Goal: Information Seeking & Learning: Find specific fact

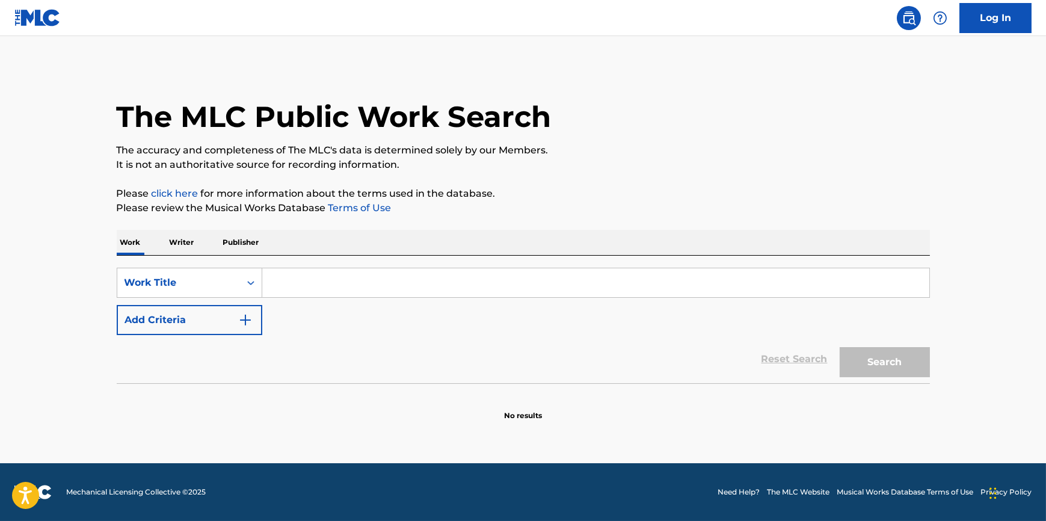
click at [333, 282] on input "Search Form" at bounding box center [595, 282] width 667 height 29
type input "Farolito de amor"
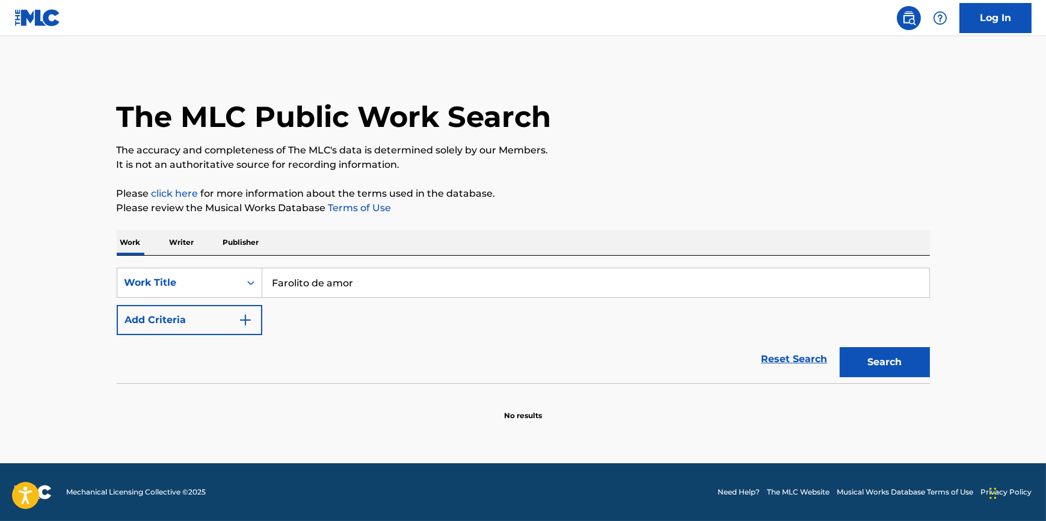
click at [840, 347] on button "Search" at bounding box center [885, 362] width 90 height 30
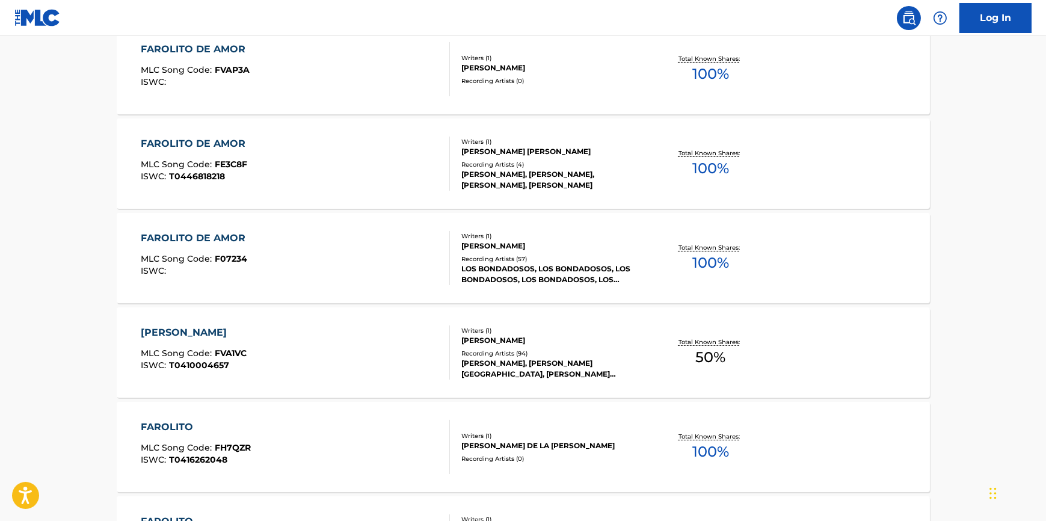
scroll to position [437, 0]
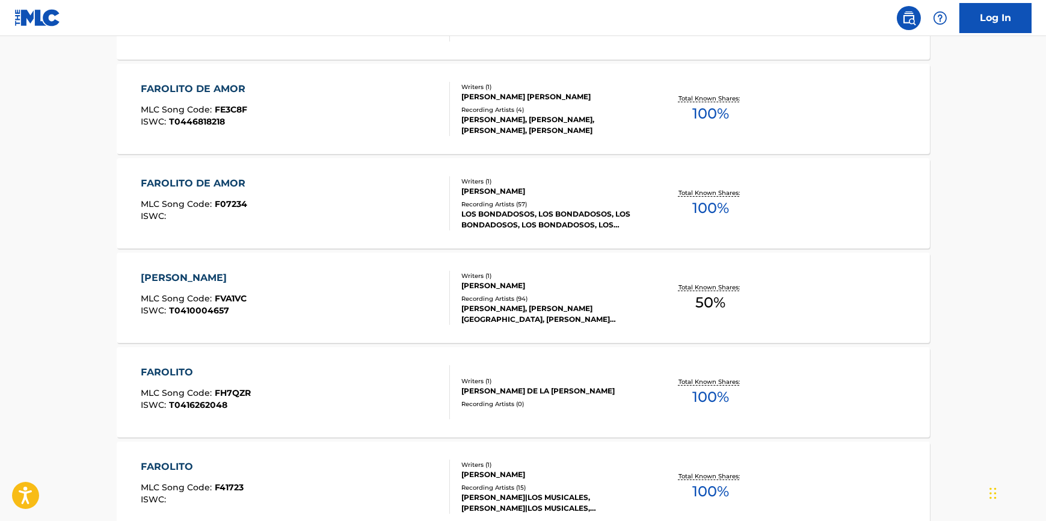
click at [507, 209] on div "LOS BONDADOSOS, LOS BONDADOSOS, LOS BONDADOSOS, LOS BONDADOSOS, LOS BONDADOSOS" at bounding box center [553, 220] width 182 height 22
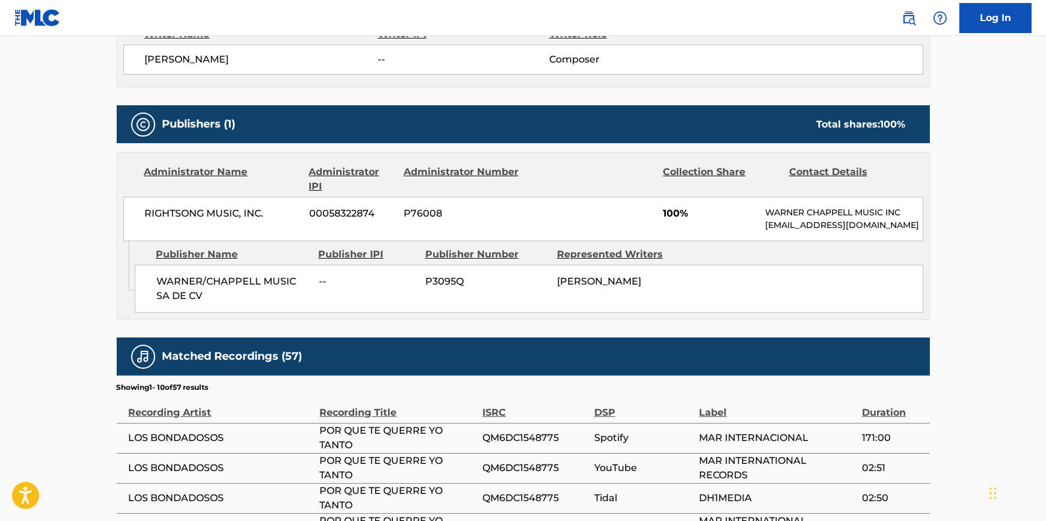
scroll to position [492, 0]
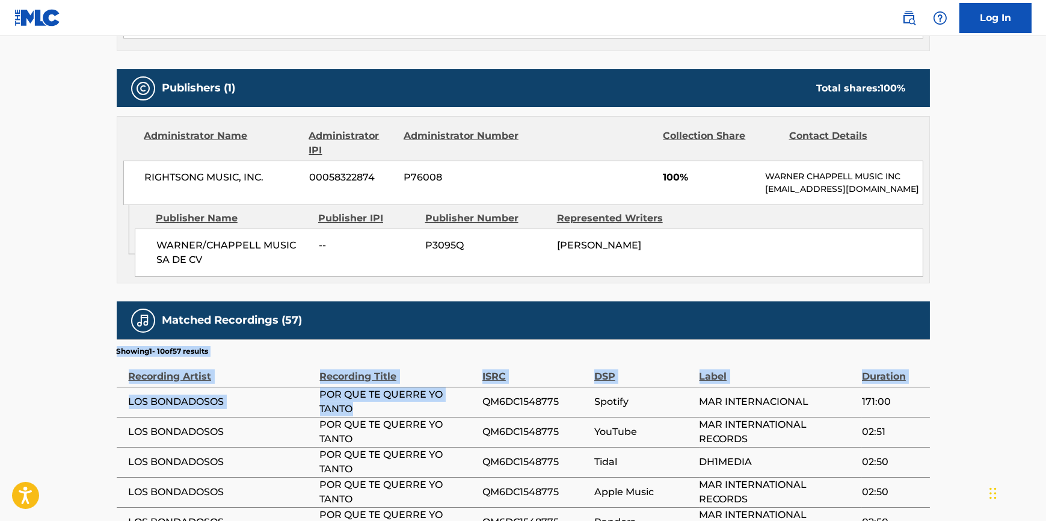
drag, startPoint x: 367, startPoint y: 413, endPoint x: 115, endPoint y: 396, distance: 252.7
click at [115, 396] on div "< Back to public search results Copy work link FAROLITO DE AMOR Work Detail Mem…" at bounding box center [523, 152] width 842 height 1157
click at [368, 403] on span "POR QUE TE QUERRE YO TANTO" at bounding box center [398, 402] width 156 height 29
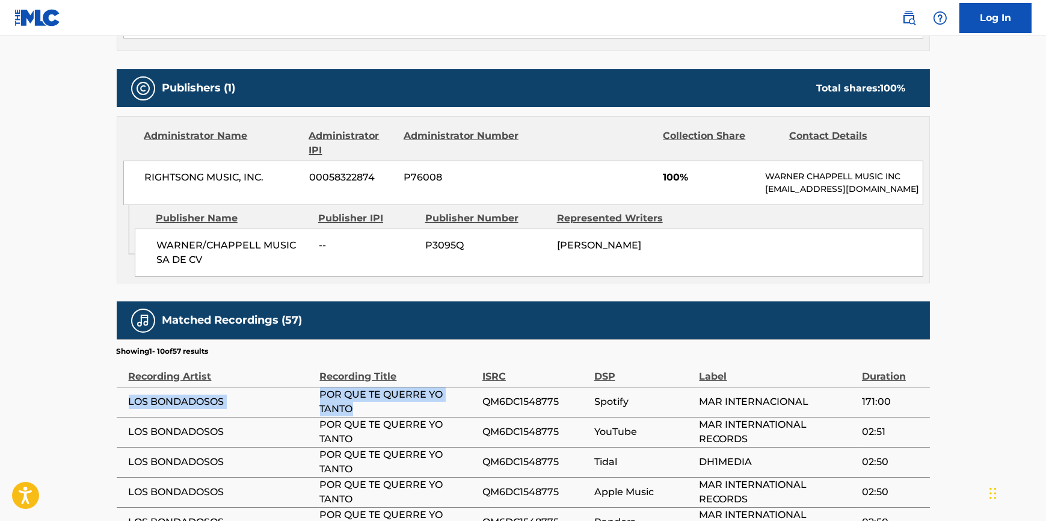
drag, startPoint x: 364, startPoint y: 405, endPoint x: 131, endPoint y: 395, distance: 233.7
click at [131, 395] on tr "LOS BONDADOSOS POR QUE TE QUERRE YO TANTO QM6DC1548775 Spotify MAR INTERNACIONA…" at bounding box center [524, 402] width 814 height 30
copy tr "LOS BONDADOSOS POR QUE TE QUERRE YO TANTO"
click at [471, 395] on span "POR QUE TE QUERRE YO TANTO" at bounding box center [398, 402] width 156 height 29
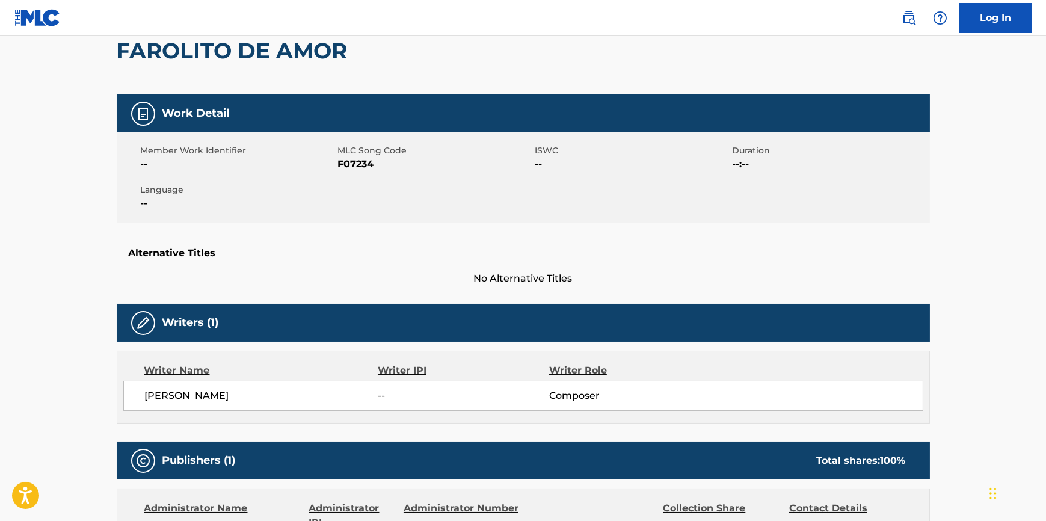
scroll to position [0, 0]
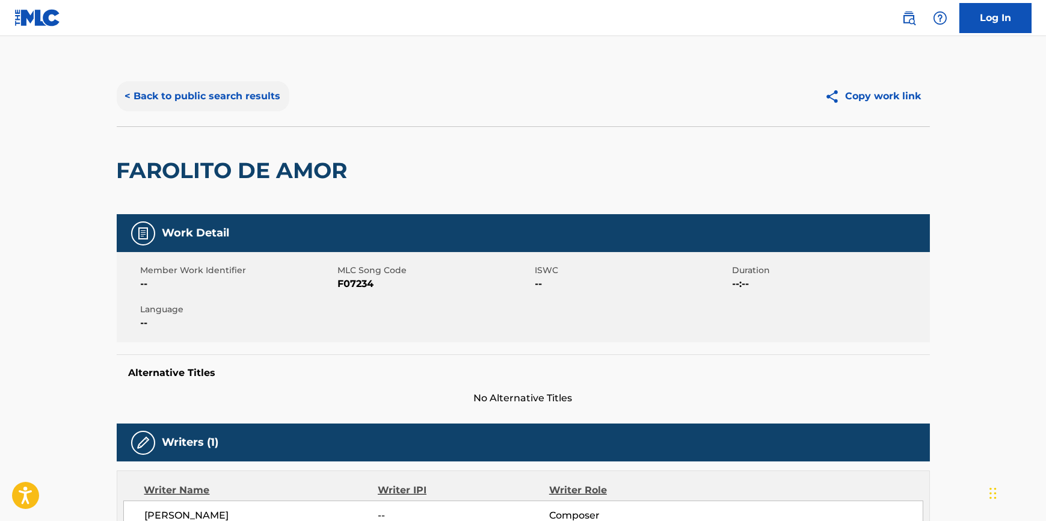
click at [180, 98] on button "< Back to public search results" at bounding box center [203, 96] width 173 height 30
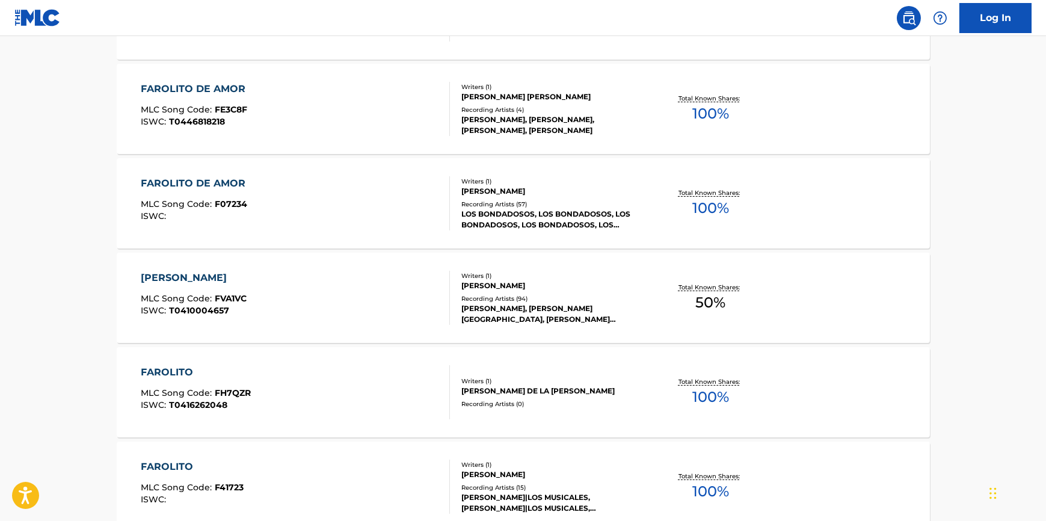
scroll to position [469, 0]
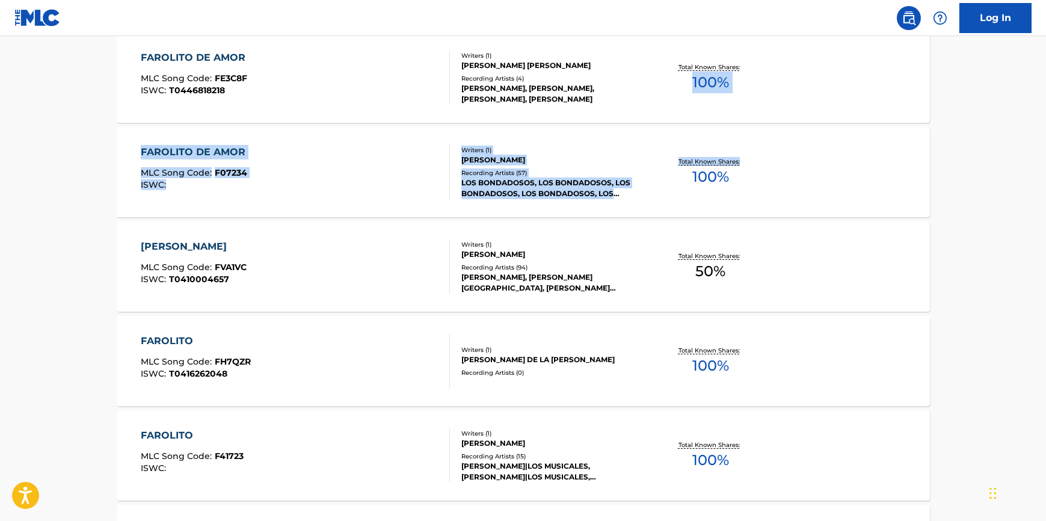
drag, startPoint x: 1045, startPoint y: 181, endPoint x: 1028, endPoint y: 75, distance: 106.5
click at [1028, 75] on main "The MLC Public Work Search The accuracy and completeness of The MLC's data is d…" at bounding box center [523, 256] width 1046 height 1379
click at [993, 149] on main "The MLC Public Work Search The accuracy and completeness of The MLC's data is d…" at bounding box center [523, 256] width 1046 height 1379
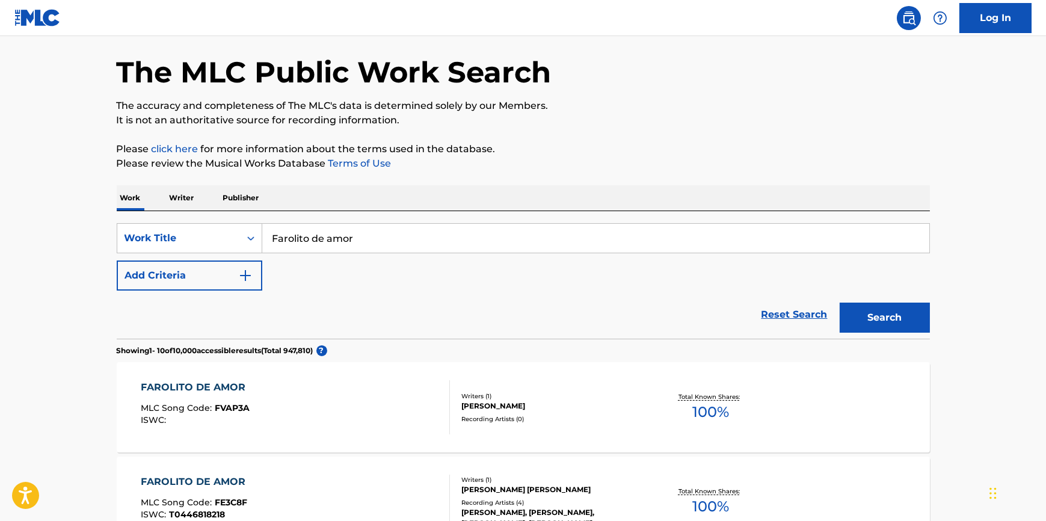
scroll to position [0, 0]
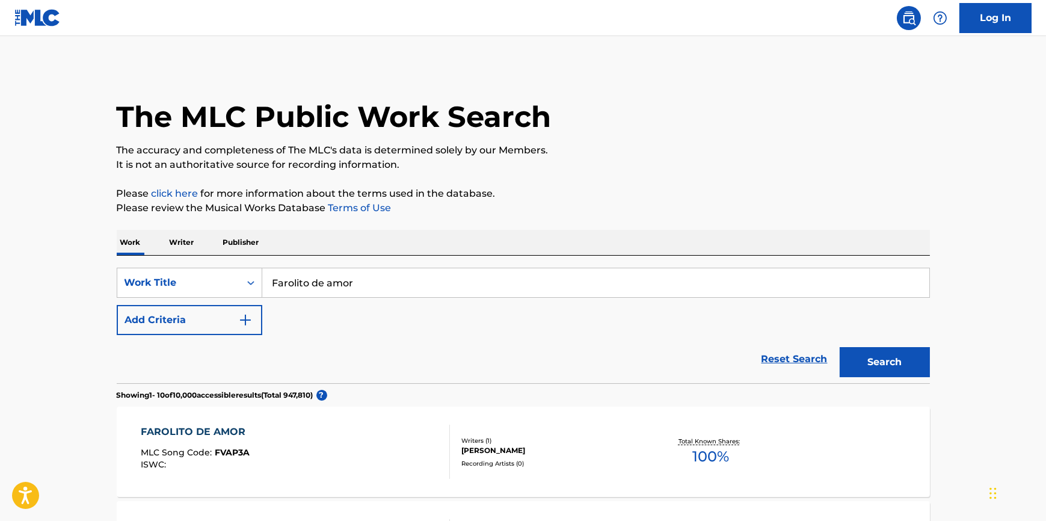
drag, startPoint x: 370, startPoint y: 285, endPoint x: 247, endPoint y: 287, distance: 123.4
click at [247, 287] on div "SearchWithCriteria565872b9-c13c-4d26-957f-a136e50e25ff Work Title Farolito de a…" at bounding box center [524, 283] width 814 height 30
type input "UNA [PERSON_NAME]"
click at [879, 360] on button "Search" at bounding box center [885, 362] width 90 height 30
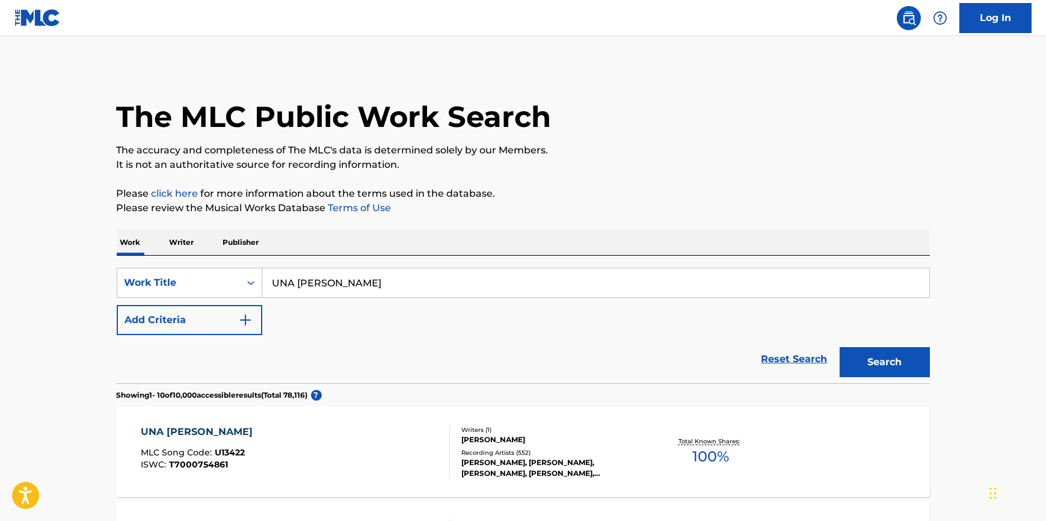
drag, startPoint x: 406, startPoint y: 282, endPoint x: 266, endPoint y: 282, distance: 139.6
click at [266, 282] on input "UNA [PERSON_NAME]" at bounding box center [595, 282] width 667 height 29
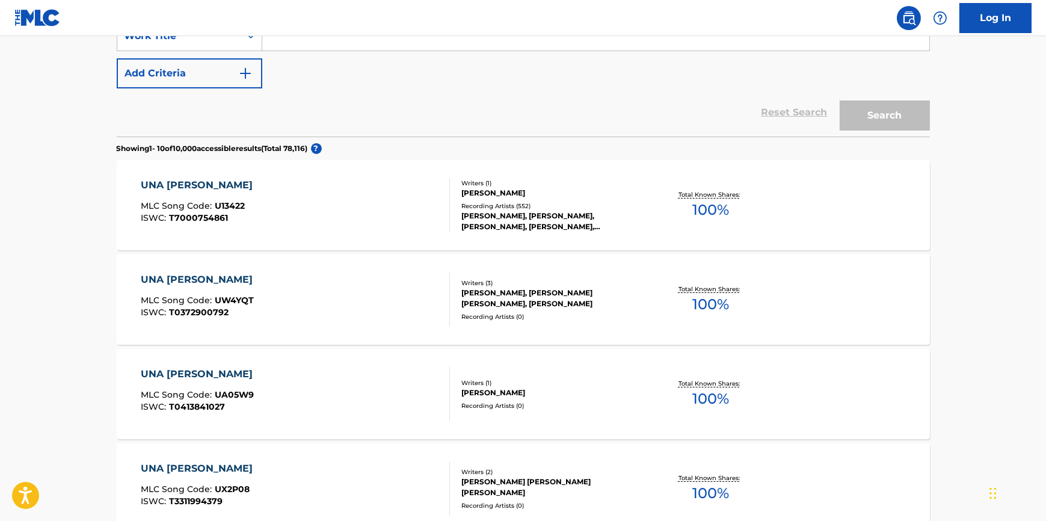
scroll to position [273, 0]
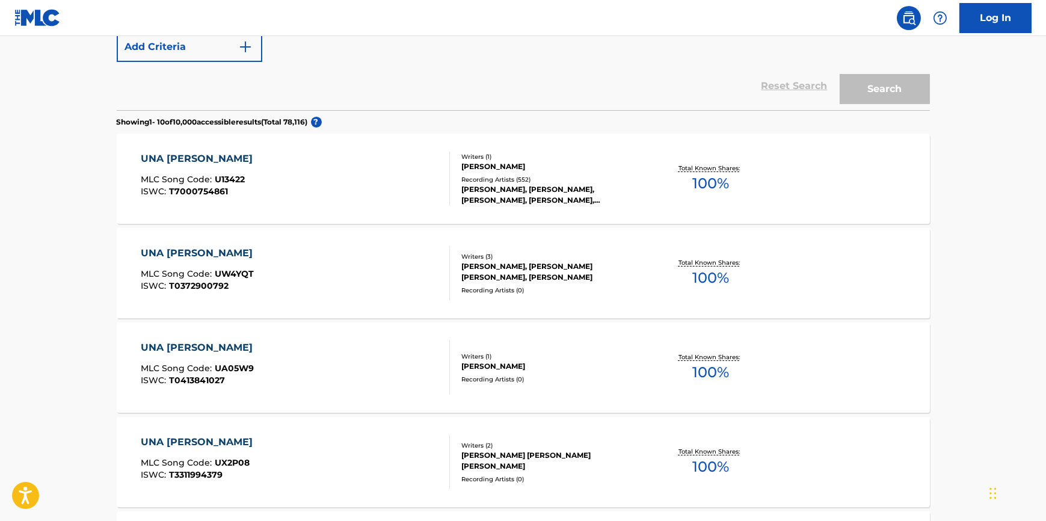
click at [505, 186] on div "[PERSON_NAME], [PERSON_NAME], [PERSON_NAME], [PERSON_NAME], [PERSON_NAME], [PER…" at bounding box center [553, 195] width 182 height 22
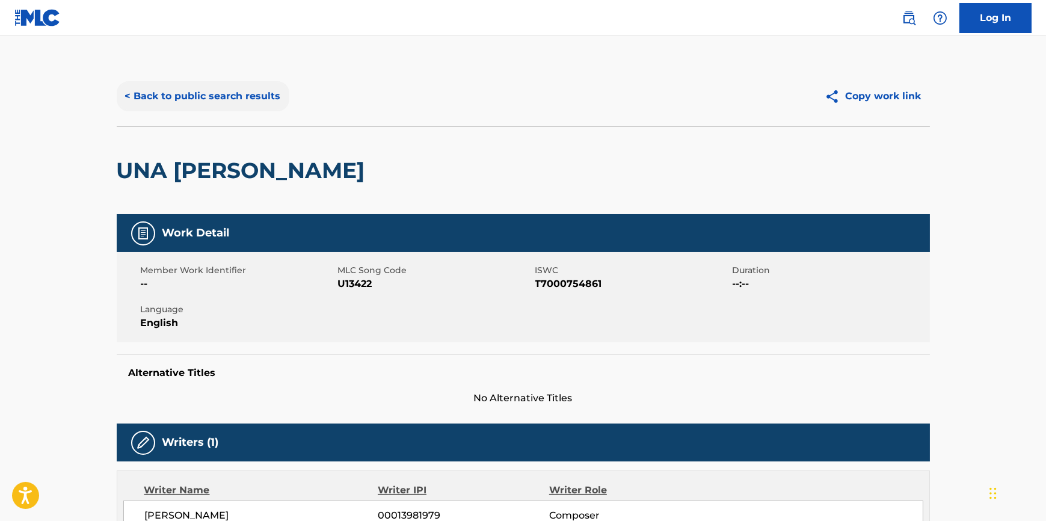
click at [168, 94] on button "< Back to public search results" at bounding box center [203, 96] width 173 height 30
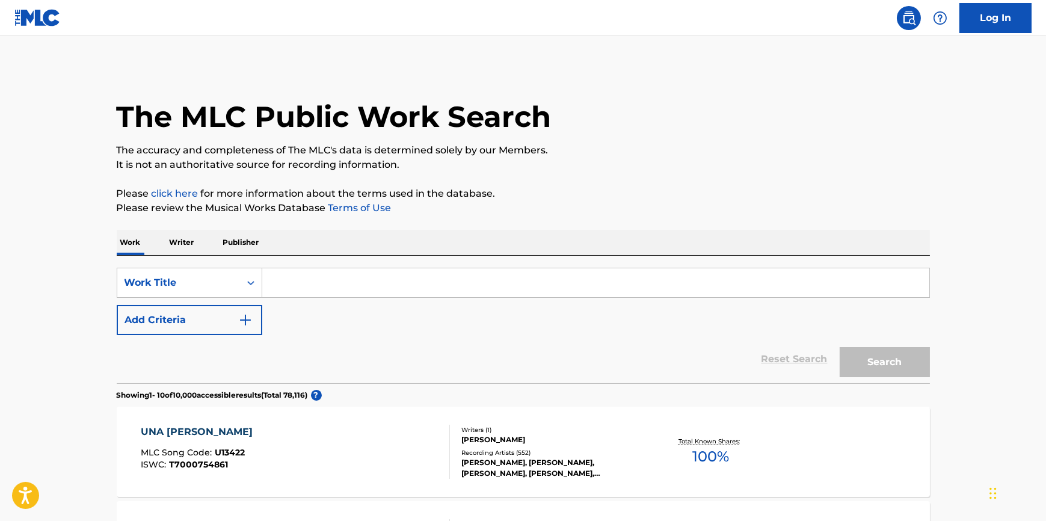
click at [292, 288] on input "Search Form" at bounding box center [595, 282] width 667 height 29
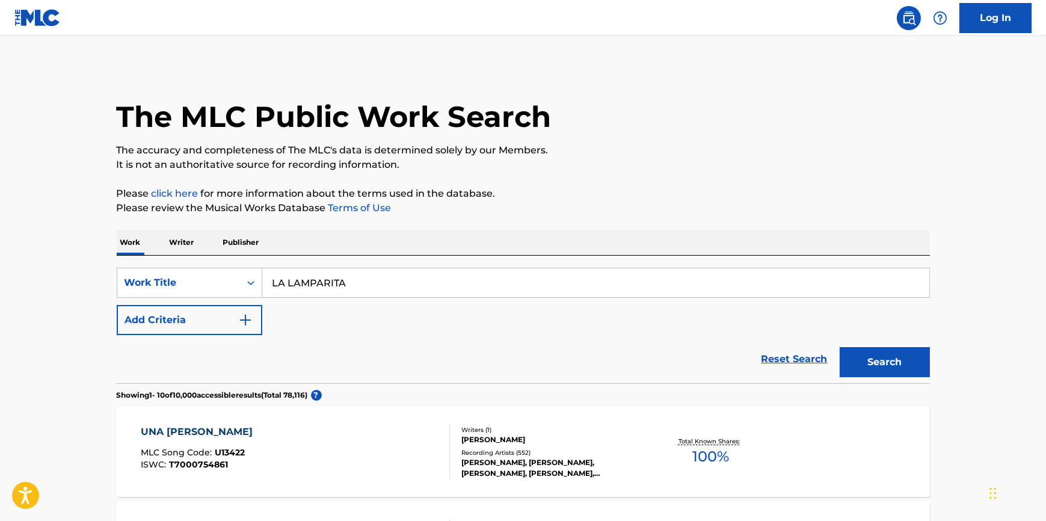
type input "LA LAMPARITA"
click at [840, 347] on button "Search" at bounding box center [885, 362] width 90 height 30
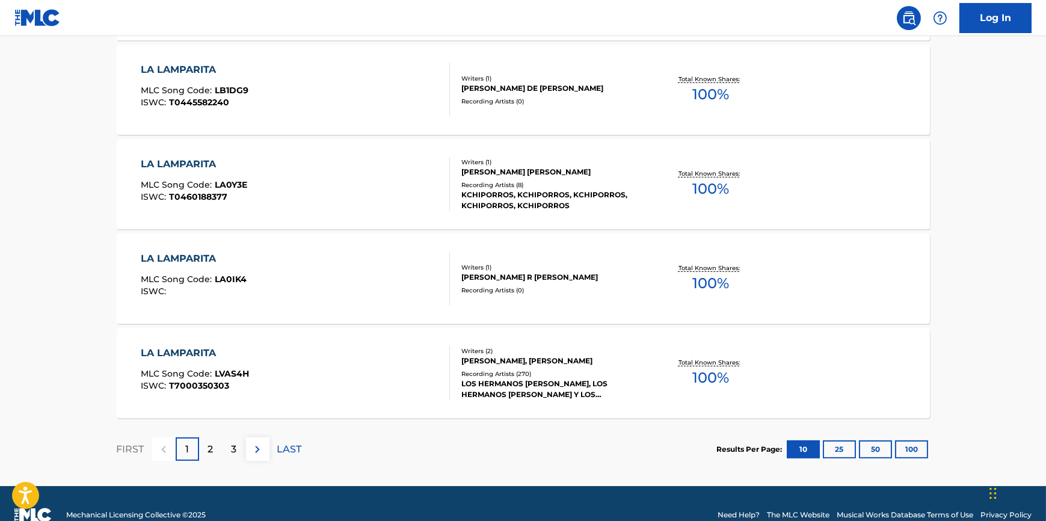
scroll to position [930, 0]
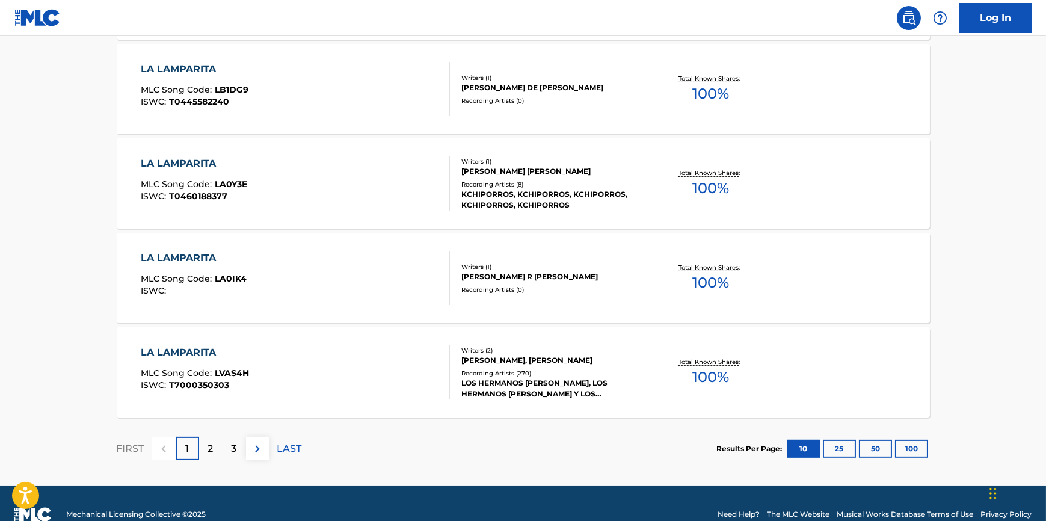
click at [520, 376] on div "Recording Artists ( 270 )" at bounding box center [553, 373] width 182 height 9
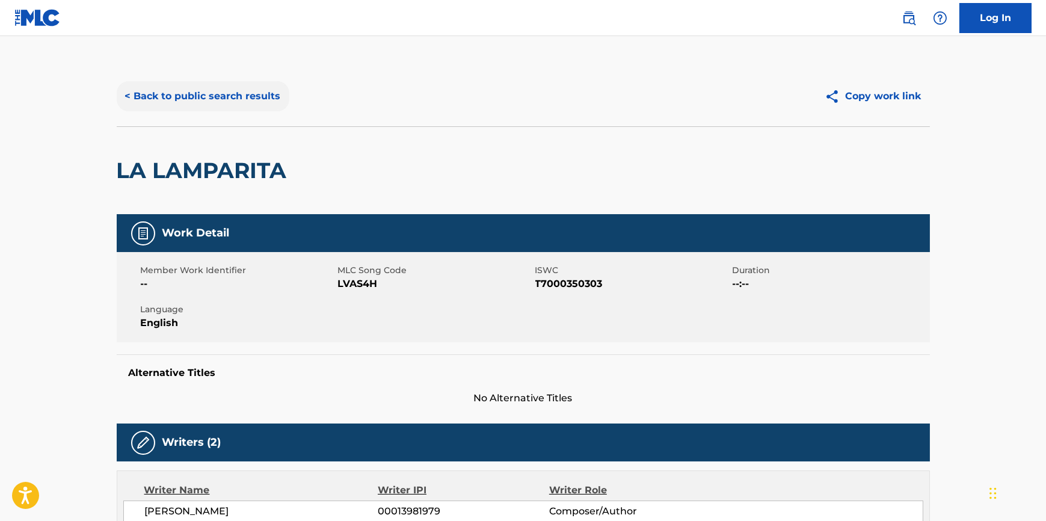
click at [150, 93] on button "< Back to public search results" at bounding box center [203, 96] width 173 height 30
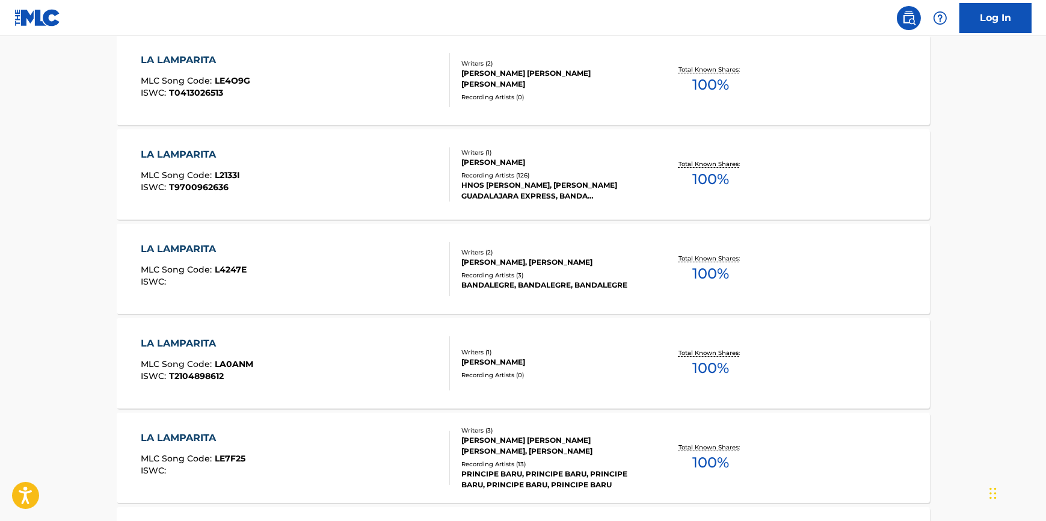
scroll to position [349, 0]
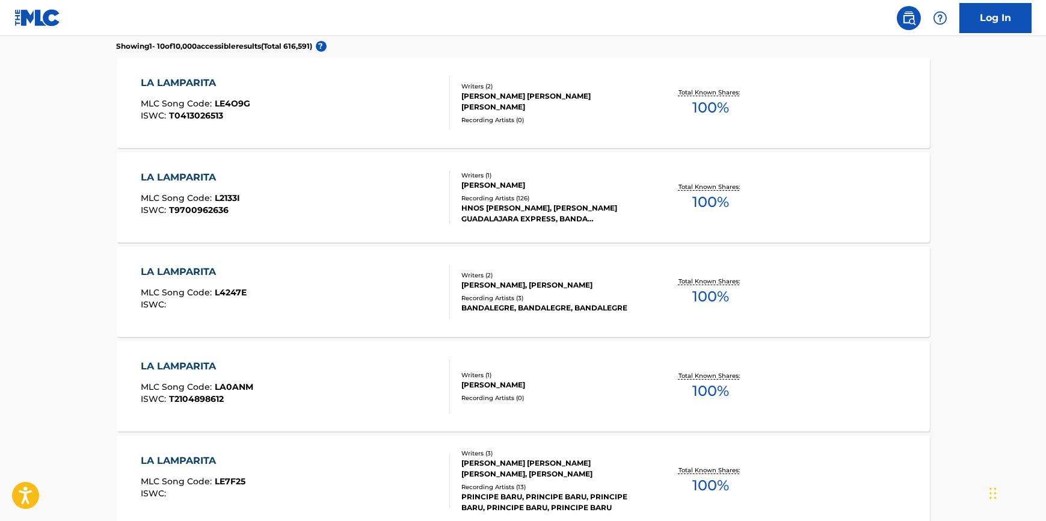
click at [562, 203] on div "HNOS [PERSON_NAME], [PERSON_NAME] GUADALAJARA EXPRESS, BANDA GUADALAJARA EXPRES…" at bounding box center [553, 214] width 182 height 22
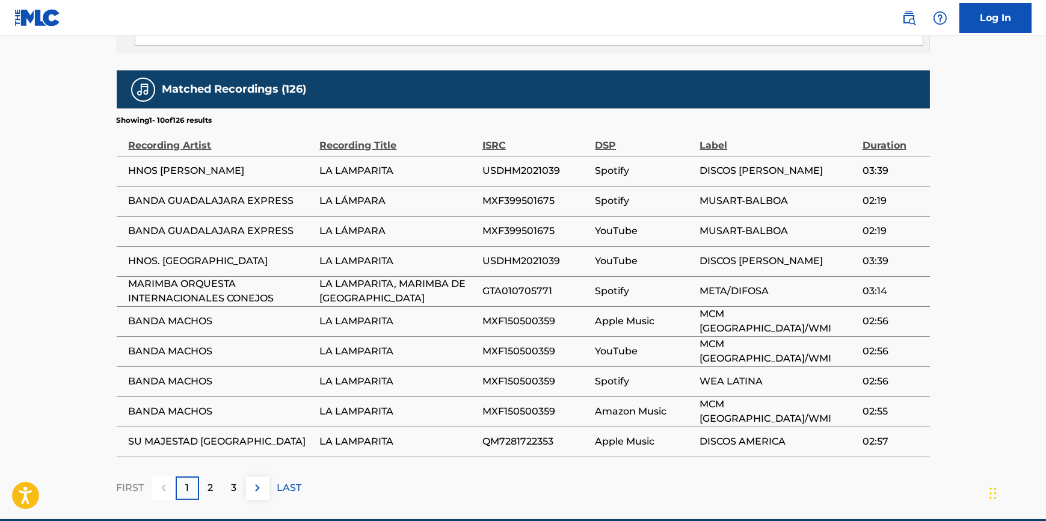
scroll to position [841, 0]
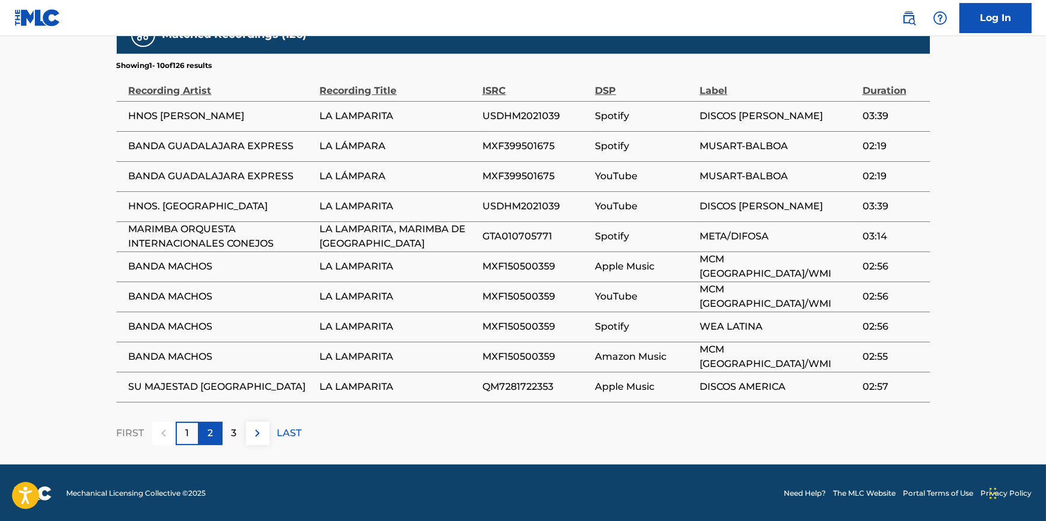
click at [211, 433] on p "2" at bounding box center [210, 433] width 5 height 14
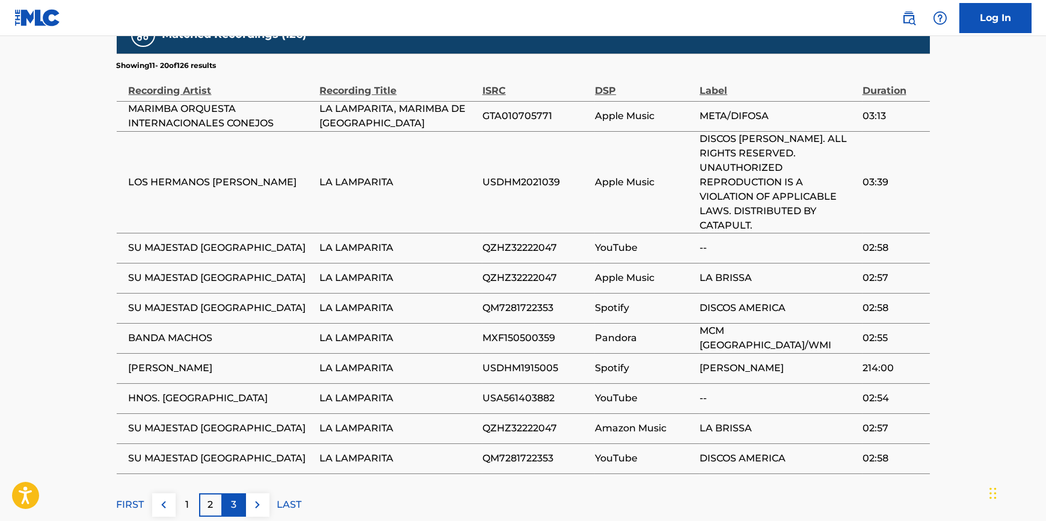
click at [234, 498] on p "3" at bounding box center [234, 505] width 5 height 14
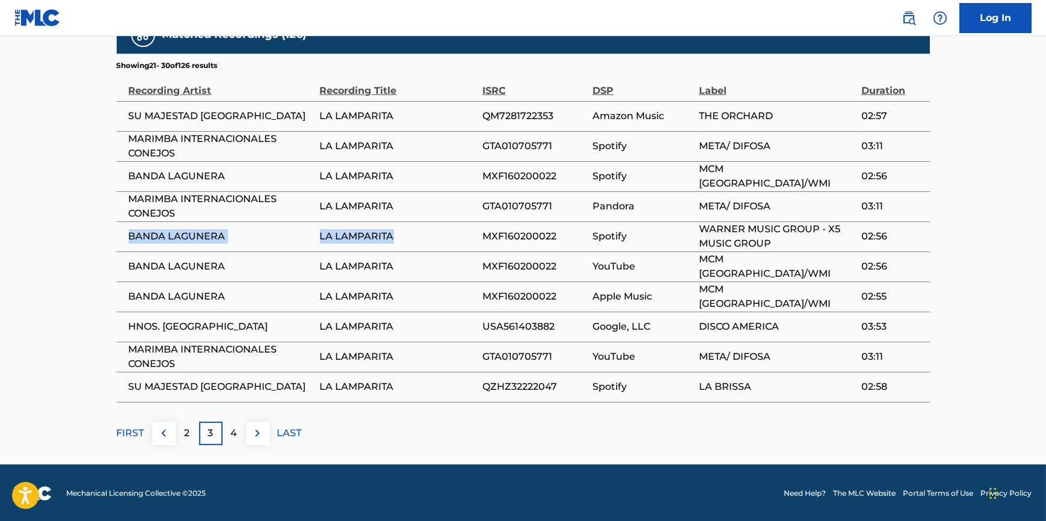
drag, startPoint x: 126, startPoint y: 235, endPoint x: 398, endPoint y: 233, distance: 272.6
click at [398, 233] on tr "BANDA LAGUNERA LA LAMPARITA MXF160200022 Spotify WARNER MUSIC GROUP - X5 MUSIC …" at bounding box center [524, 236] width 814 height 30
copy tr "BANDA LAGUNERA LA LAMPARITA"
click at [420, 233] on span "LA LAMPARITA" at bounding box center [398, 236] width 156 height 14
click at [221, 205] on span "MARIMBA INTERNACIONALES CONEJOS" at bounding box center [221, 206] width 185 height 29
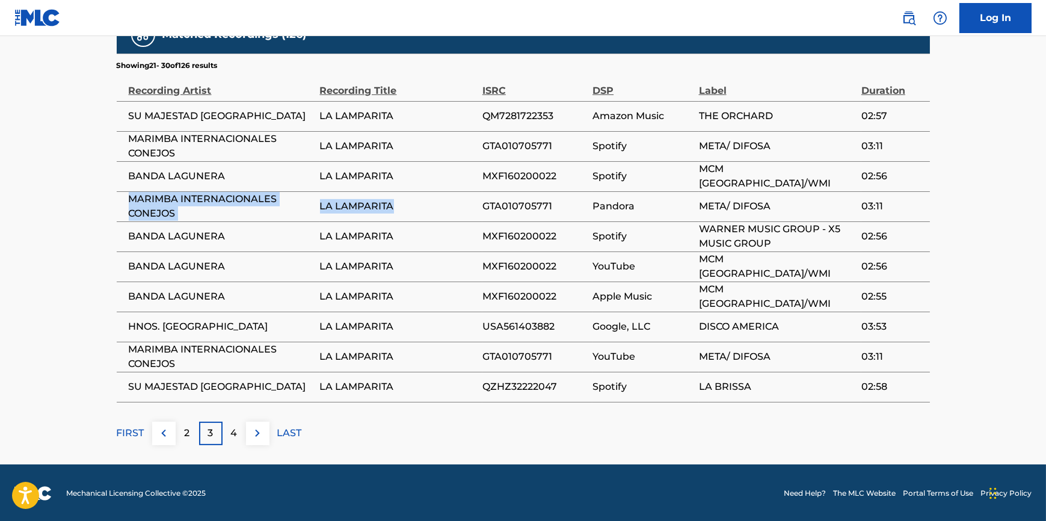
drag, startPoint x: 406, startPoint y: 202, endPoint x: 126, endPoint y: 193, distance: 280.0
click at [126, 193] on tr "MARIMBA INTERNACIONALES CONEJOS LA LAMPARITA GTA010705771 Pandora META/ DIFOSA …" at bounding box center [524, 206] width 814 height 30
copy tr "MARIMBA INTERNACIONALES CONEJOS LA LAMPARITA"
click at [158, 214] on span "MARIMBA INTERNACIONALES CONEJOS" at bounding box center [221, 206] width 185 height 29
drag, startPoint x: 395, startPoint y: 205, endPoint x: 122, endPoint y: 205, distance: 273.8
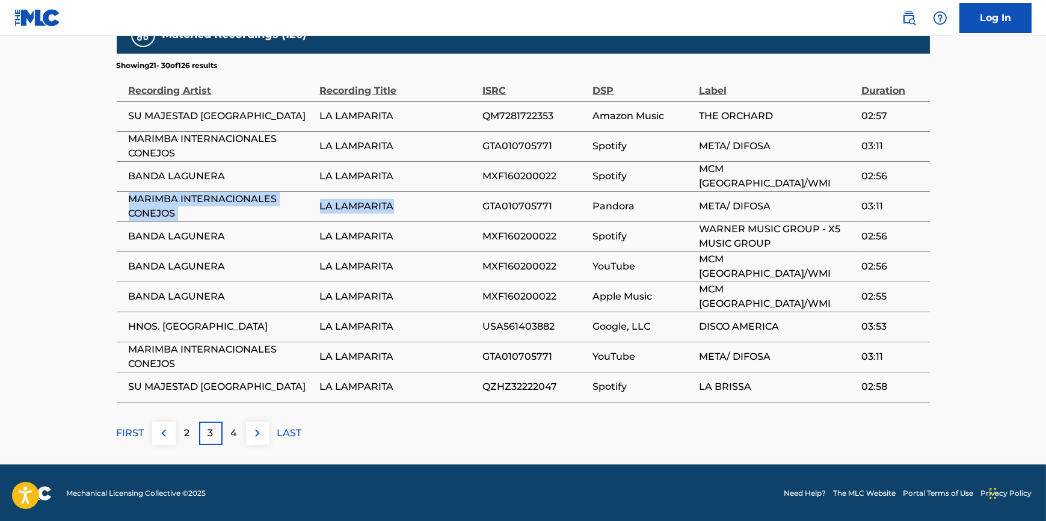
click at [122, 205] on tr "MARIMBA INTERNACIONALES CONEJOS LA LAMPARITA GTA010705771 Pandora META/ DIFOSA …" at bounding box center [524, 206] width 814 height 30
copy tr "MARIMBA INTERNACIONALES CONEJOS LA LAMPARITA"
click at [202, 154] on span "MARIMBA INTERNACIONALES CONEJOS" at bounding box center [221, 146] width 185 height 29
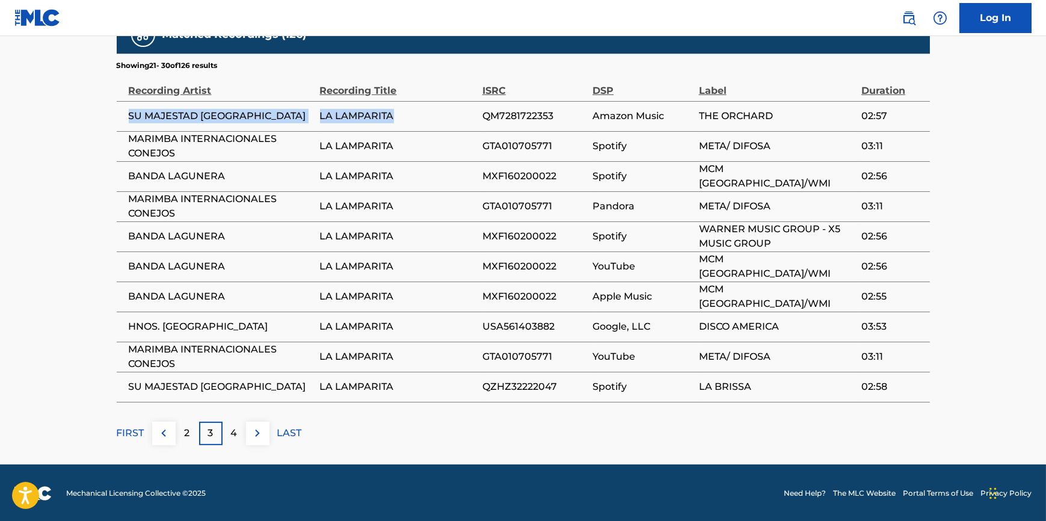
drag, startPoint x: 404, startPoint y: 122, endPoint x: 130, endPoint y: 114, distance: 274.5
click at [130, 114] on tr "SU MAJESTAD LA BRISSA LA LAMPARITA QM7281722353 Amazon Music THE ORCHARD 02:57" at bounding box center [524, 116] width 814 height 30
copy tr "SU MAJESTAD LA BRISSA LA LAMPARITA"
click at [232, 437] on p "4" at bounding box center [234, 433] width 7 height 14
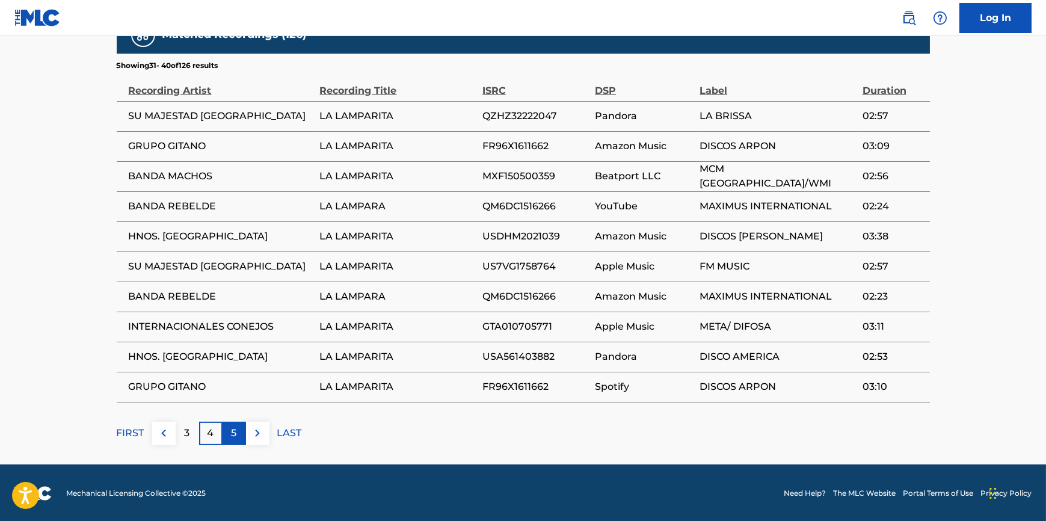
click at [228, 437] on div "5" at bounding box center [234, 433] width 23 height 23
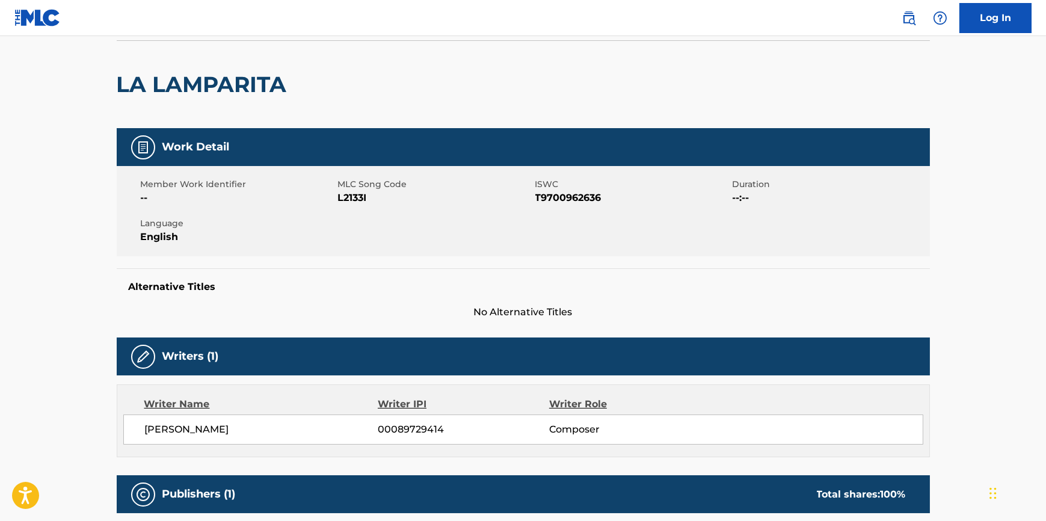
scroll to position [0, 0]
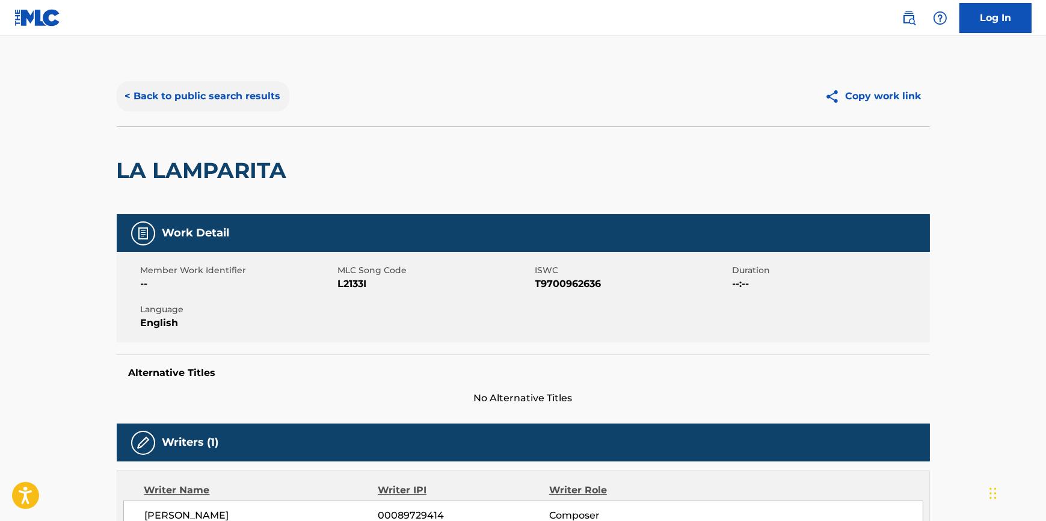
click at [160, 97] on button "< Back to public search results" at bounding box center [203, 96] width 173 height 30
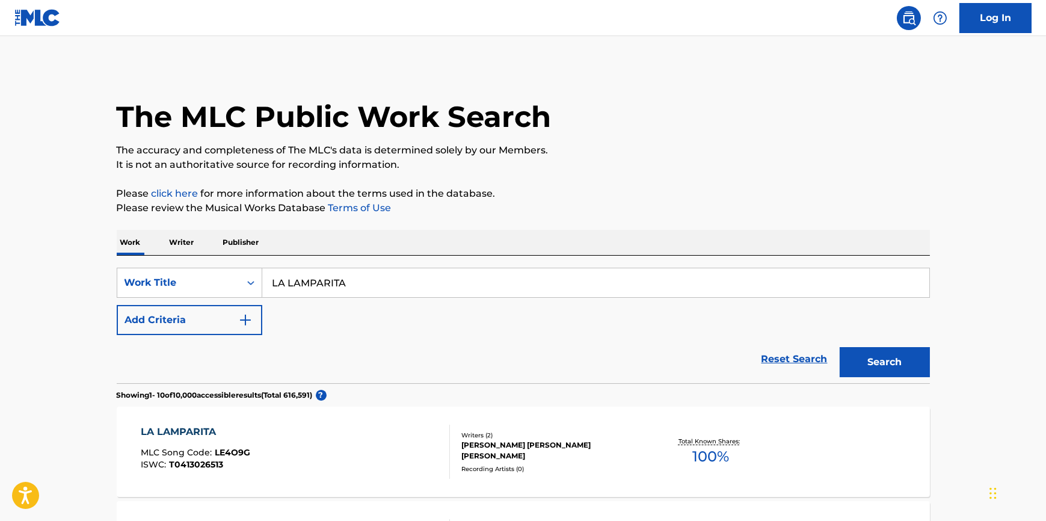
drag, startPoint x: 377, startPoint y: 281, endPoint x: 0, endPoint y: 310, distance: 377.8
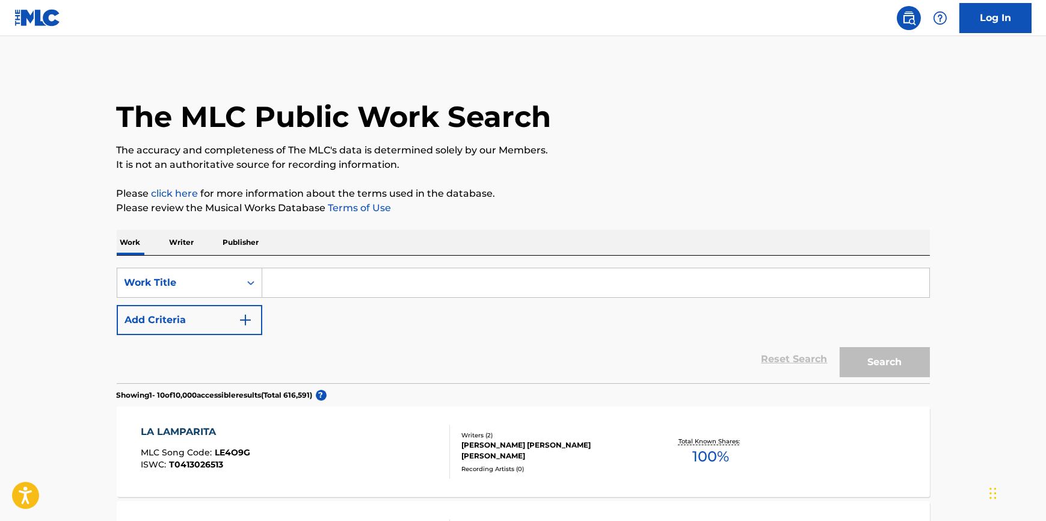
click at [292, 281] on input "Search Form" at bounding box center [595, 282] width 667 height 29
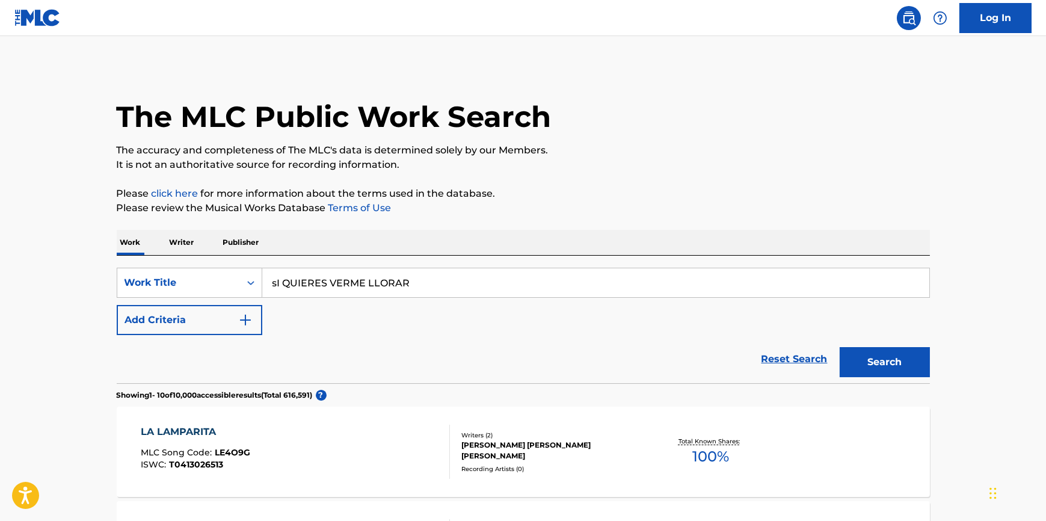
type input "sI QUIERES VERME LLORAR"
click at [840, 347] on button "Search" at bounding box center [885, 362] width 90 height 30
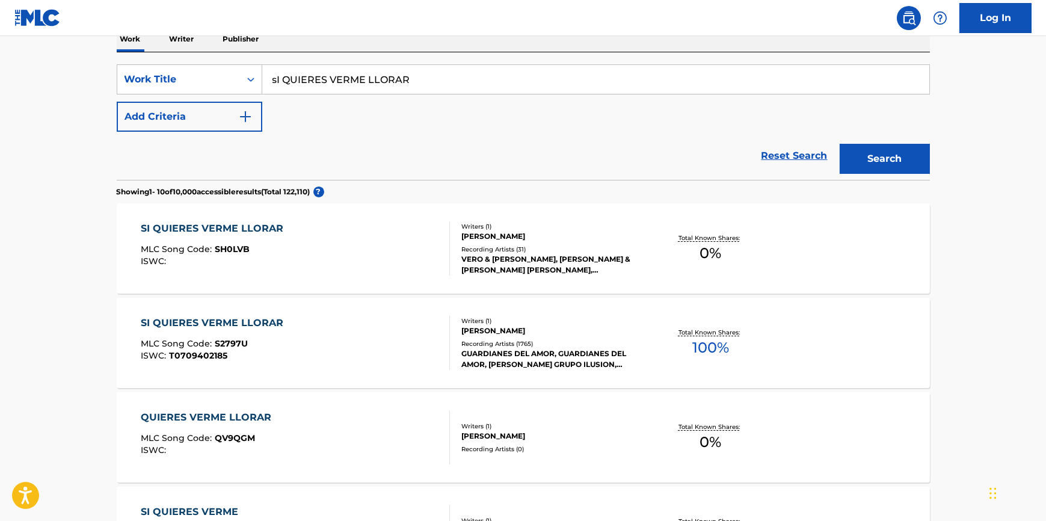
scroll to position [218, 0]
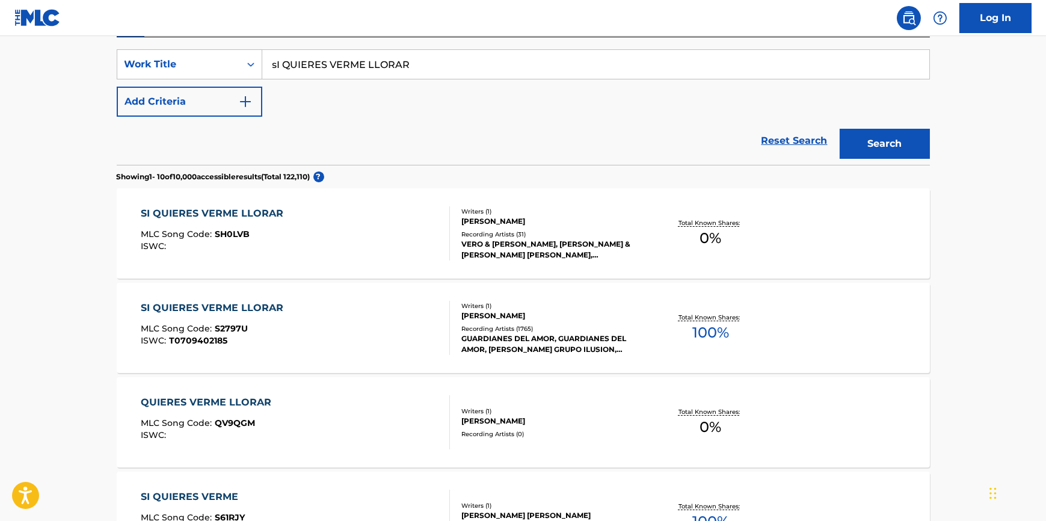
click at [478, 248] on div "VERO & [PERSON_NAME], [PERSON_NAME] & [PERSON_NAME] [PERSON_NAME], [PERSON_NAME…" at bounding box center [553, 250] width 182 height 22
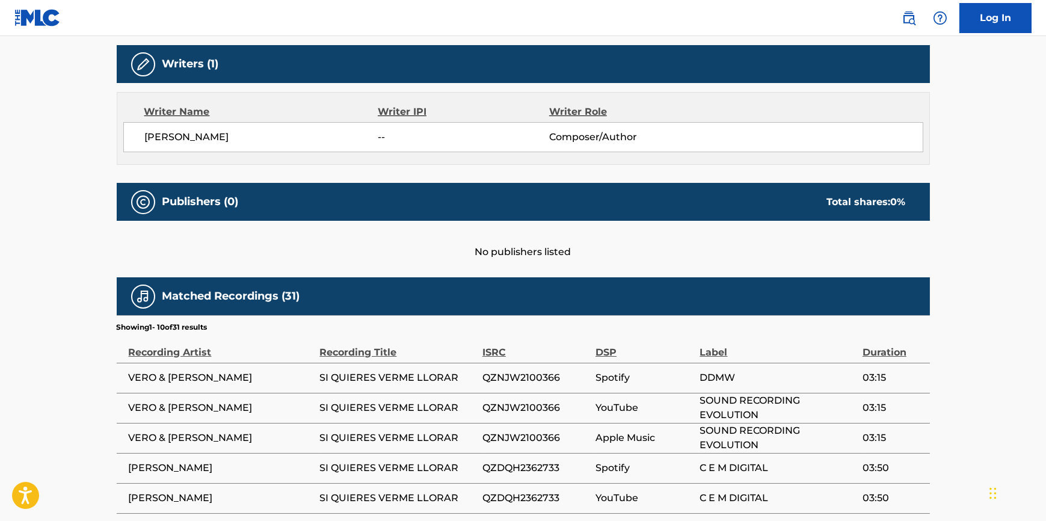
scroll to position [383, 0]
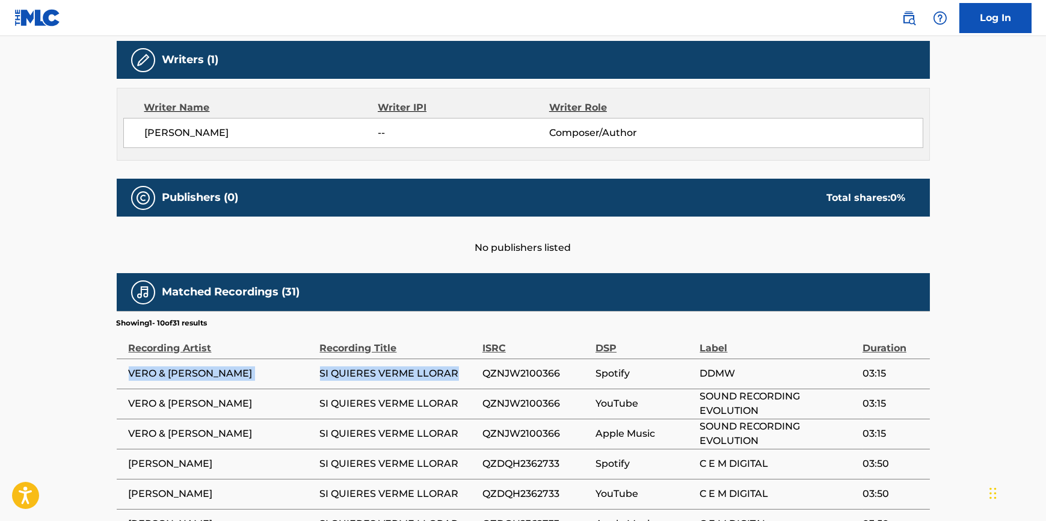
drag, startPoint x: 463, startPoint y: 375, endPoint x: 126, endPoint y: 367, distance: 337.1
click at [126, 367] on tr "VERO & [PERSON_NAME] SI QUIERES VERME LLORAR QZNJW2100366 Spotify DDMW 03:15" at bounding box center [524, 374] width 814 height 30
copy tr "VERO & [PERSON_NAME] SI QUIERES VERME LLORAR"
click at [469, 369] on span "SI QUIERES VERME LLORAR" at bounding box center [398, 373] width 156 height 14
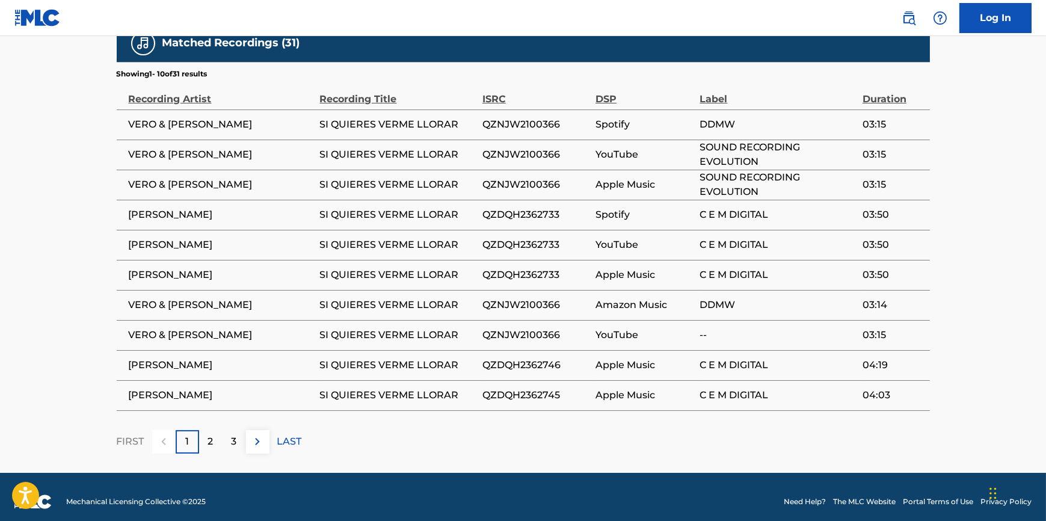
scroll to position [640, 0]
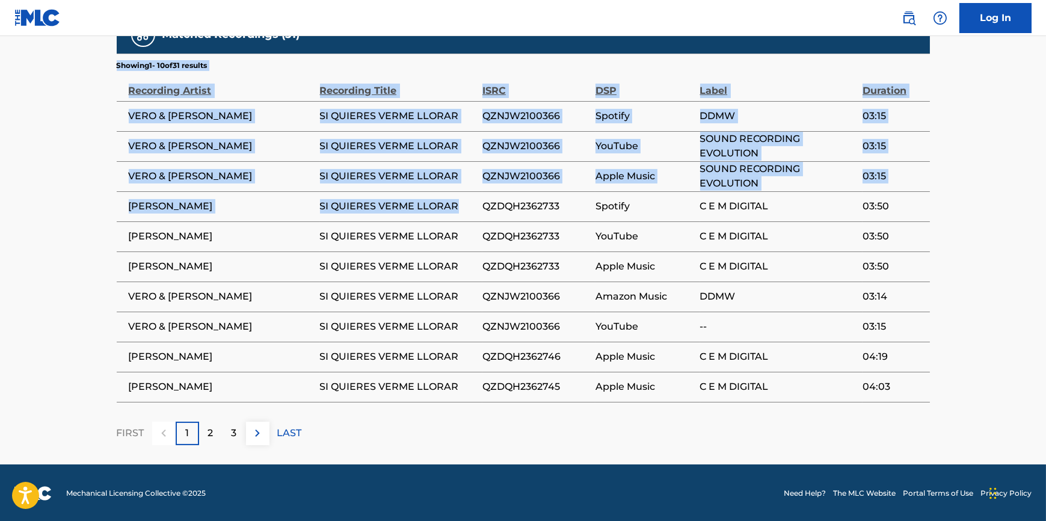
drag, startPoint x: 459, startPoint y: 211, endPoint x: 111, endPoint y: 208, distance: 348.4
click at [188, 217] on td "[PERSON_NAME]" at bounding box center [218, 206] width 203 height 30
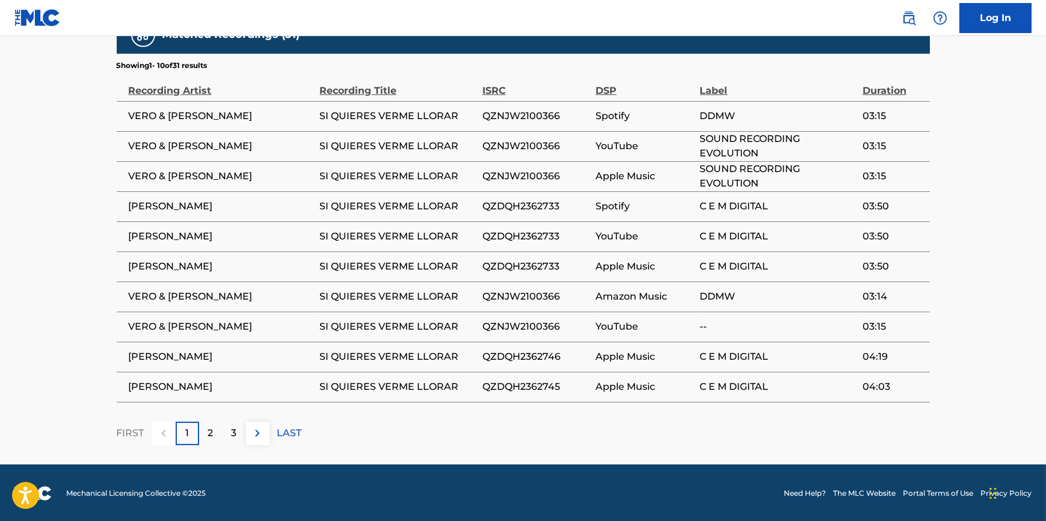
click at [126, 205] on td "[PERSON_NAME]" at bounding box center [218, 206] width 203 height 30
drag, startPoint x: 128, startPoint y: 205, endPoint x: 450, endPoint y: 198, distance: 322.0
click at [450, 198] on tr "[PERSON_NAME] SI QUIERES VERME LLORAR QZDQH2362733 Spotify C E M DIGITAL 03:50" at bounding box center [524, 206] width 814 height 30
click at [200, 301] on span "VERO & [PERSON_NAME]" at bounding box center [221, 296] width 185 height 14
click at [208, 437] on p "2" at bounding box center [210, 433] width 5 height 14
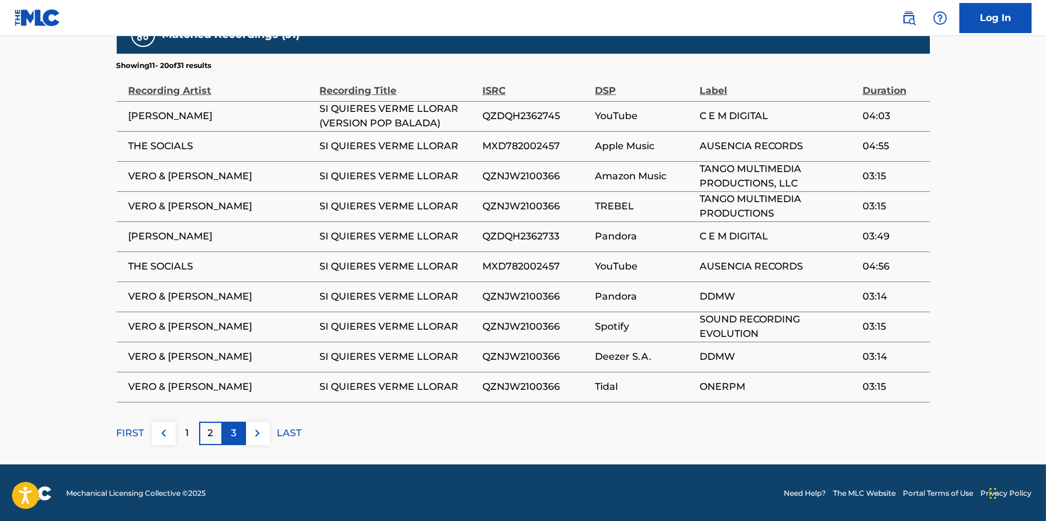
click at [234, 433] on p "3" at bounding box center [234, 433] width 5 height 14
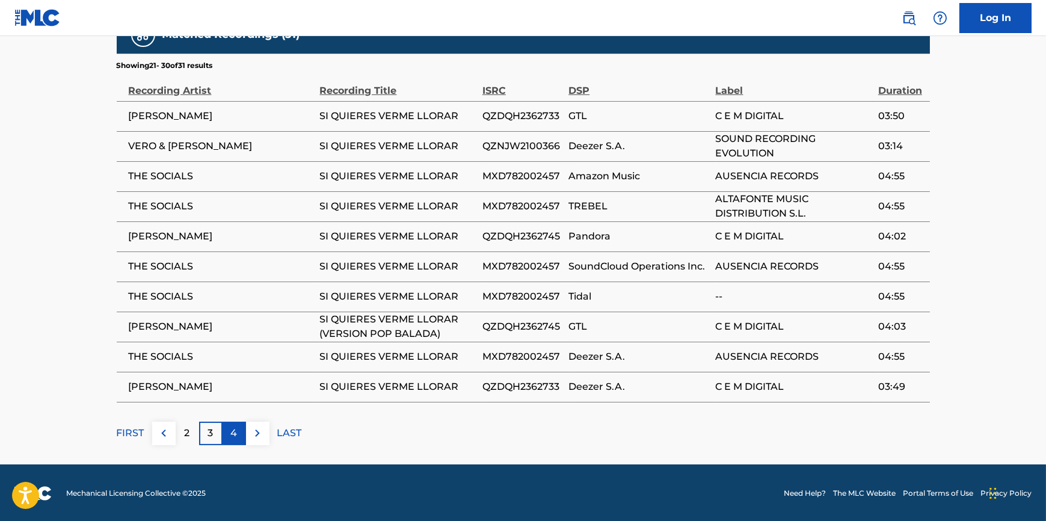
click at [239, 427] on div "4" at bounding box center [234, 433] width 23 height 23
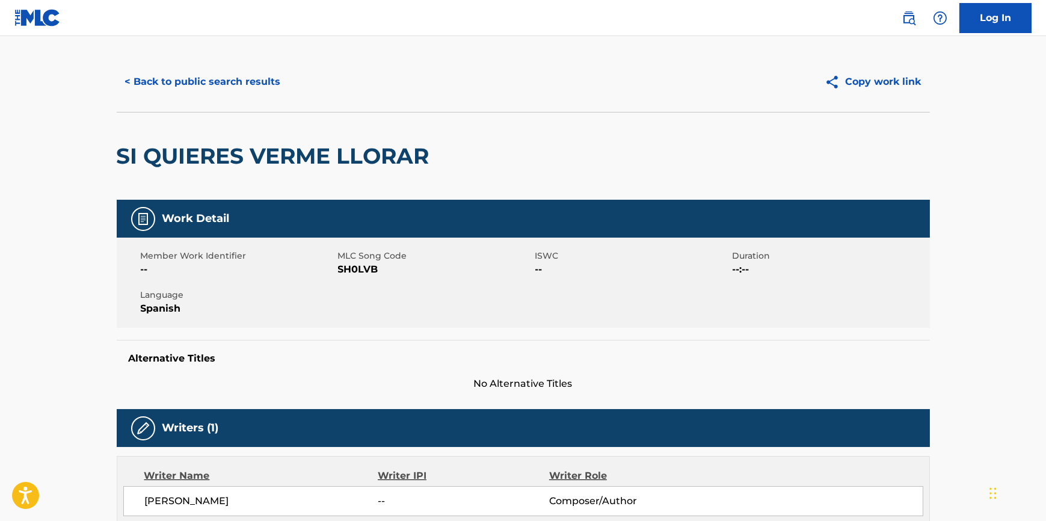
scroll to position [0, 0]
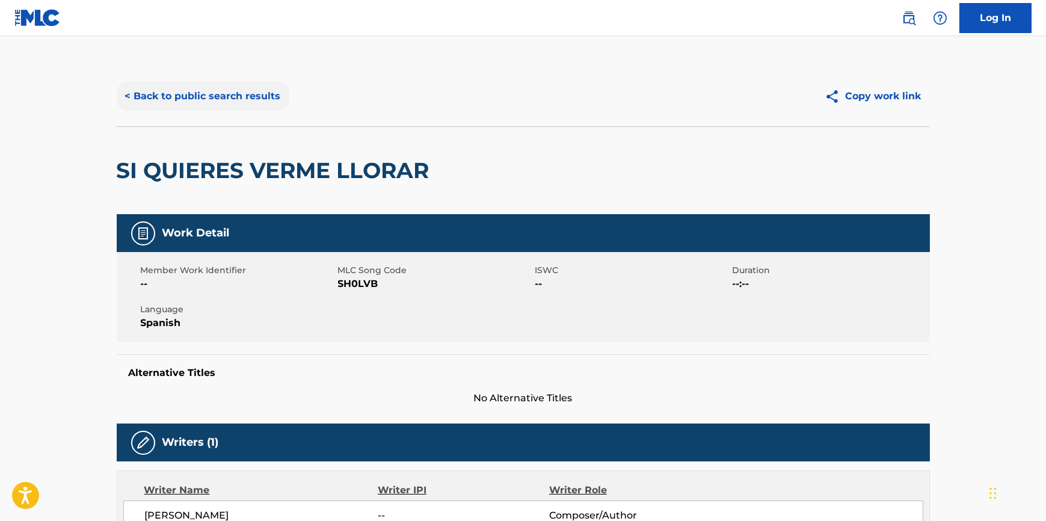
click at [138, 91] on button "< Back to public search results" at bounding box center [203, 96] width 173 height 30
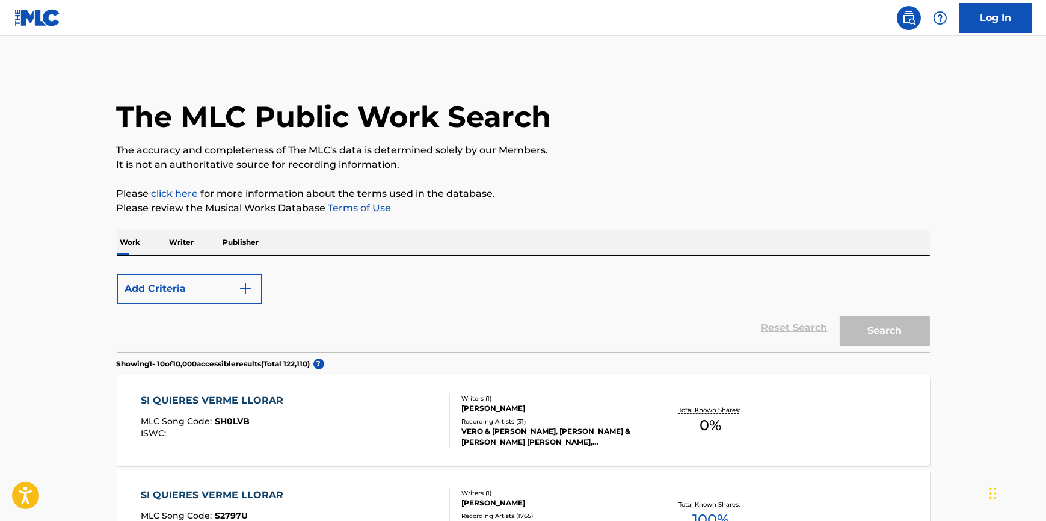
scroll to position [218, 0]
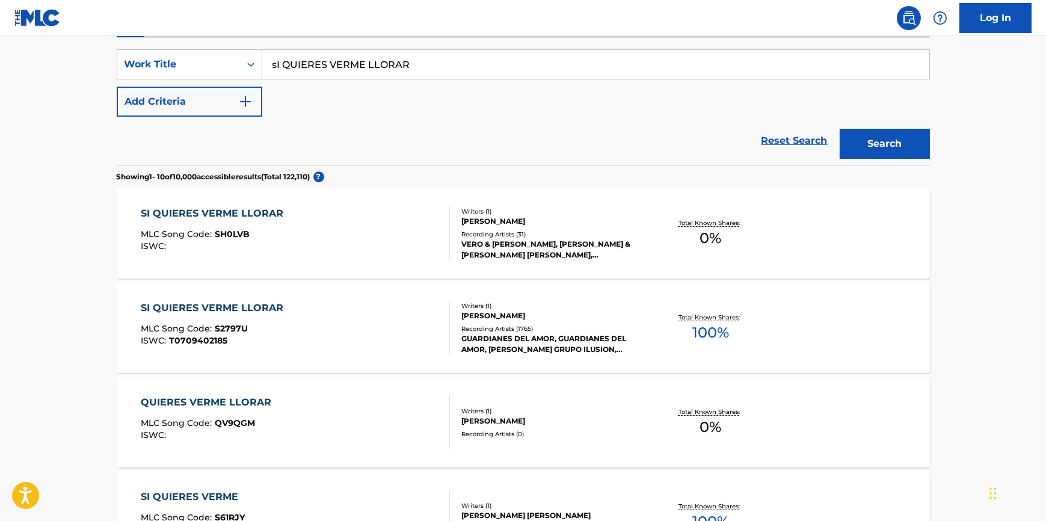
click at [502, 323] on div "Writers ( 1 ) [PERSON_NAME] Recording Artists ( 1765 ) GUARDIANES DEL AMOR, GUA…" at bounding box center [546, 328] width 193 height 54
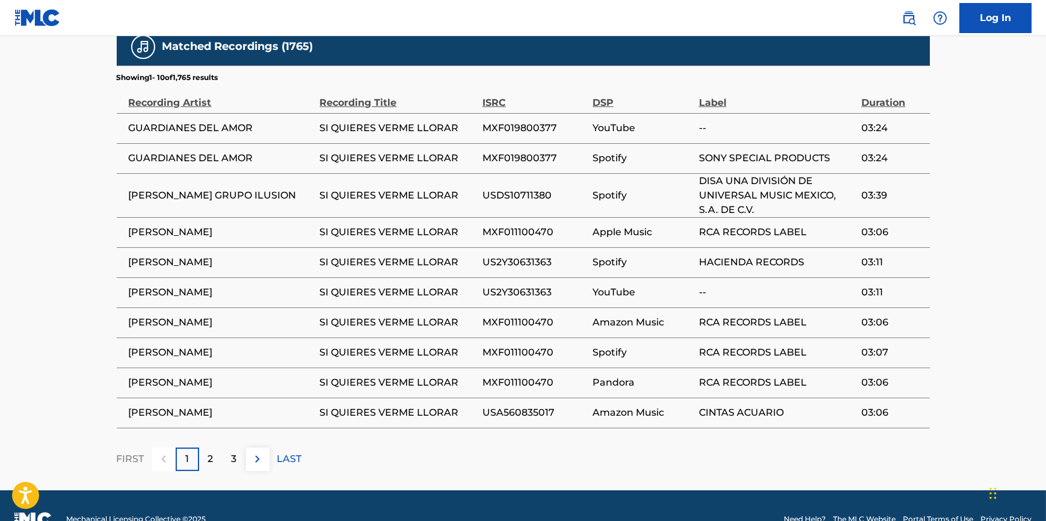
scroll to position [830, 0]
click at [258, 452] on img at bounding box center [257, 459] width 14 height 14
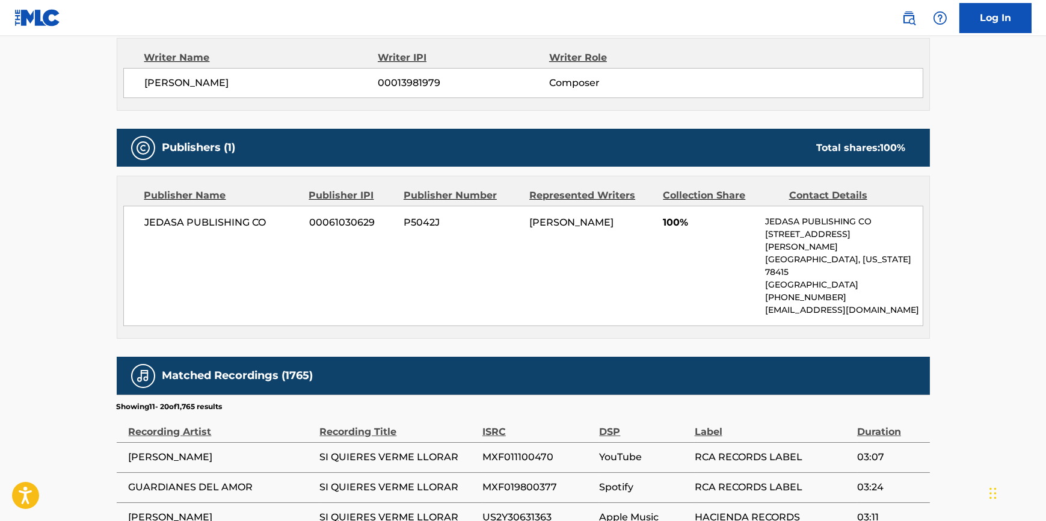
scroll to position [817, 0]
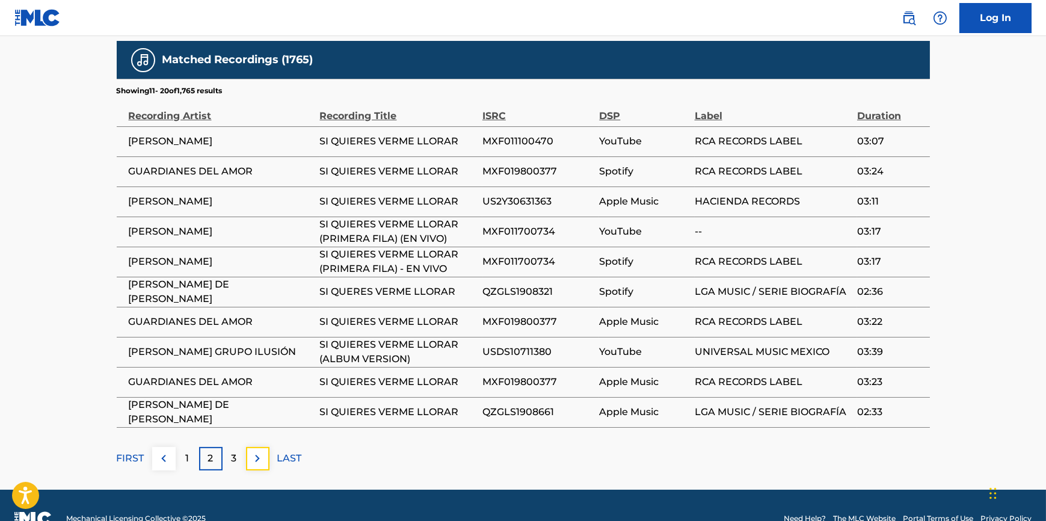
click at [258, 451] on img at bounding box center [257, 458] width 14 height 14
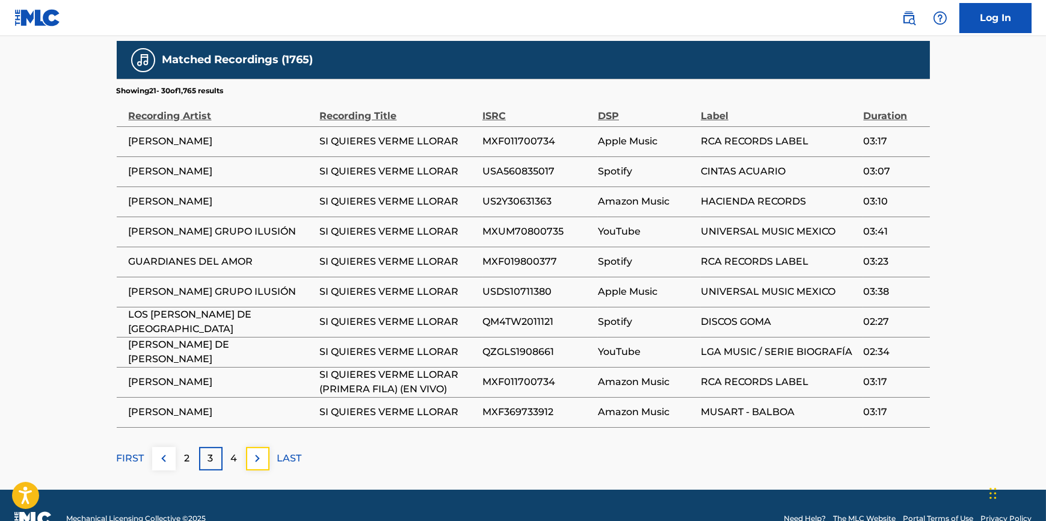
click at [258, 451] on img at bounding box center [257, 458] width 14 height 14
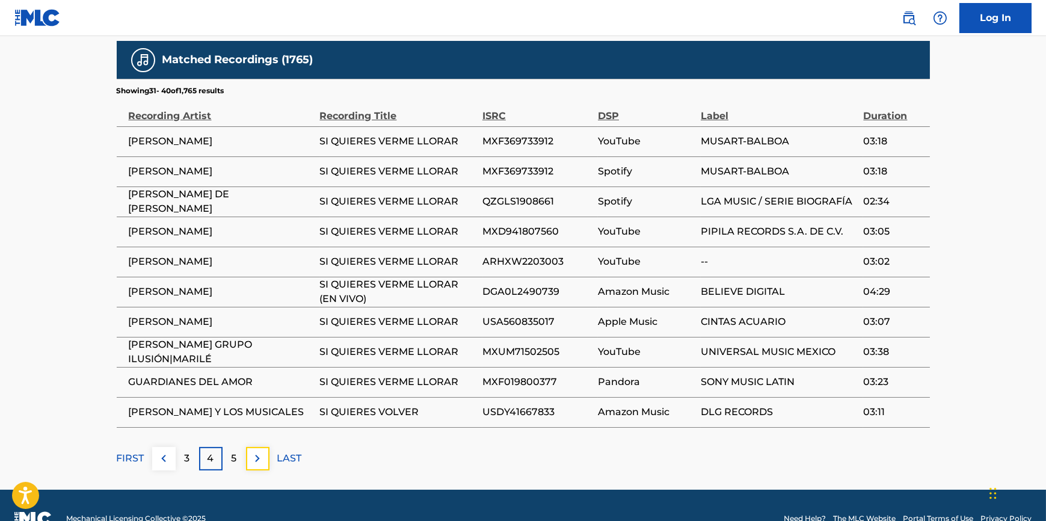
click at [258, 451] on img at bounding box center [257, 458] width 14 height 14
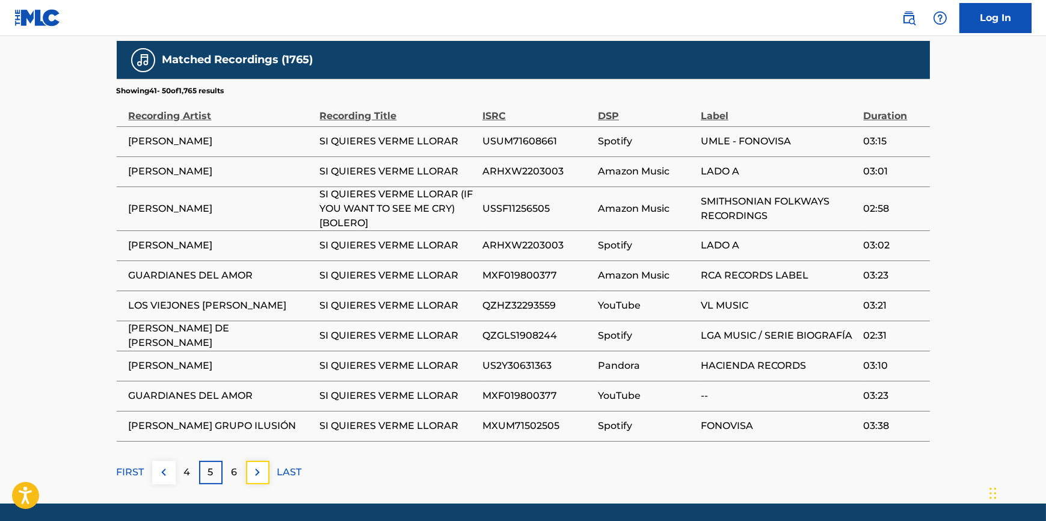
click at [258, 461] on button at bounding box center [257, 472] width 23 height 23
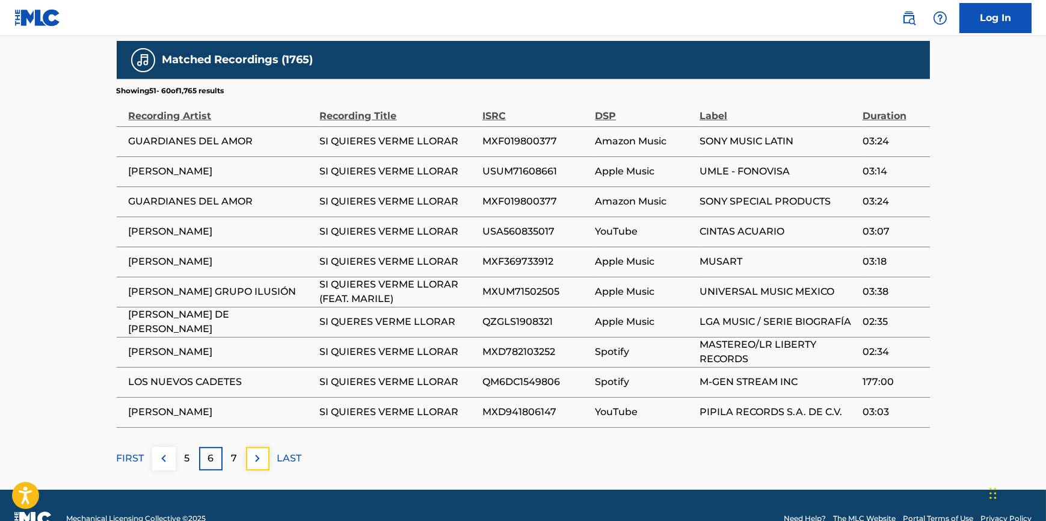
click at [258, 451] on img at bounding box center [257, 458] width 14 height 14
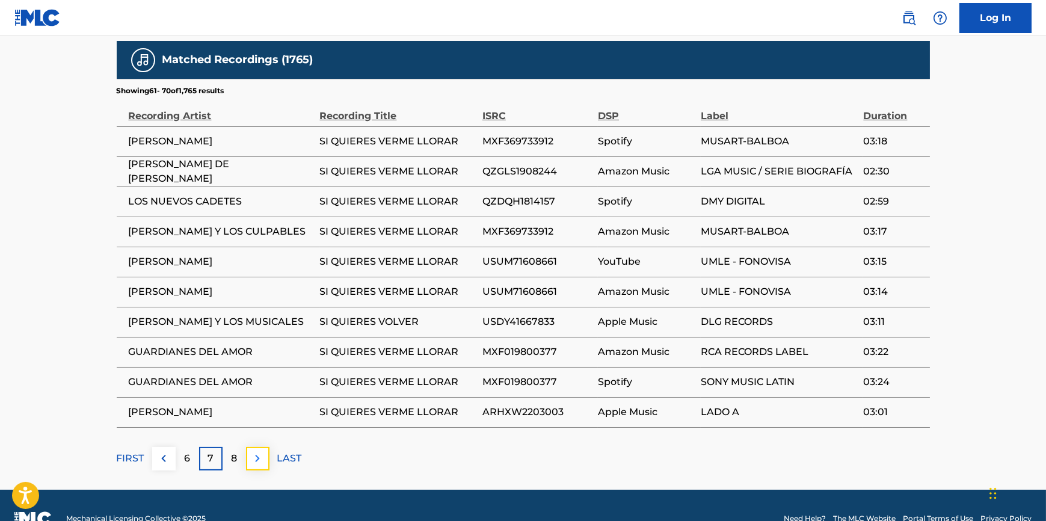
click at [257, 451] on img at bounding box center [257, 458] width 14 height 14
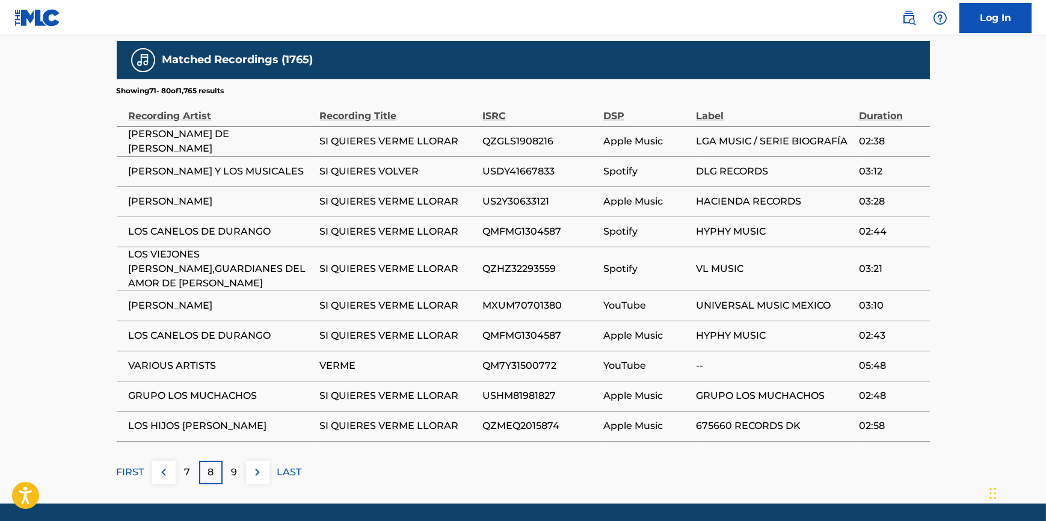
click at [257, 431] on div "Matched Recordings (1765) Showing 71 - 80 of 1,765 results Recording Artist Rec…" at bounding box center [524, 262] width 814 height 443
click at [257, 465] on img at bounding box center [257, 472] width 14 height 14
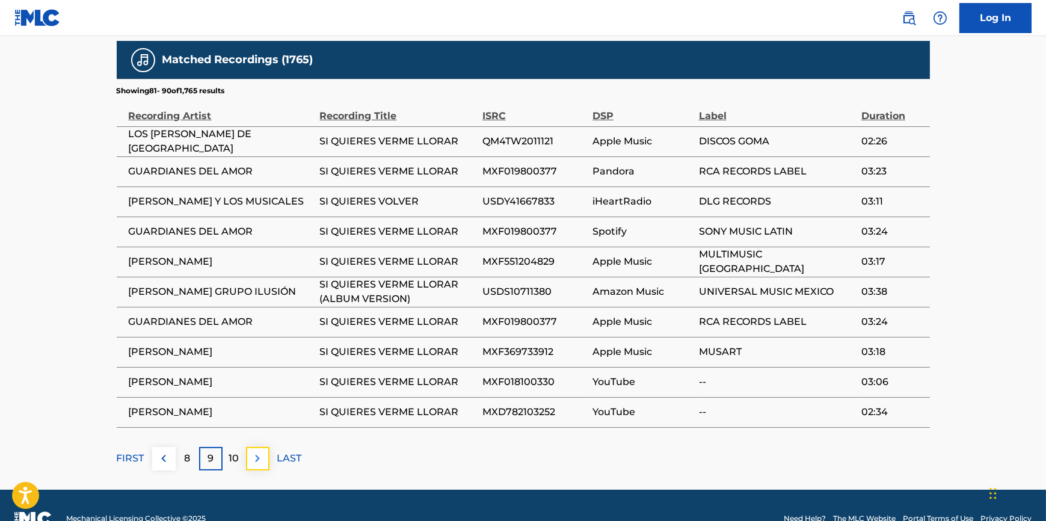
click at [258, 451] on img at bounding box center [257, 458] width 14 height 14
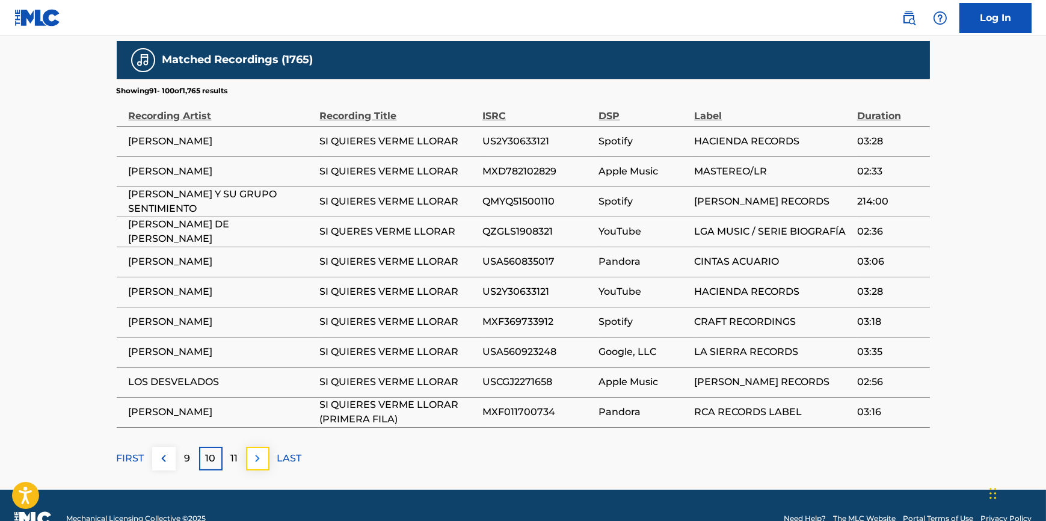
click at [258, 451] on img at bounding box center [257, 458] width 14 height 14
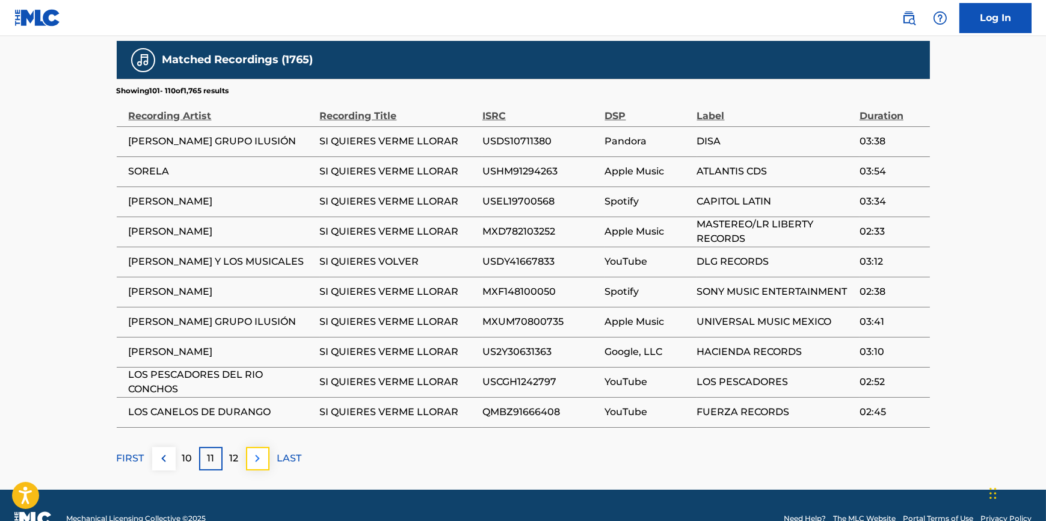
click at [261, 451] on img at bounding box center [257, 458] width 14 height 14
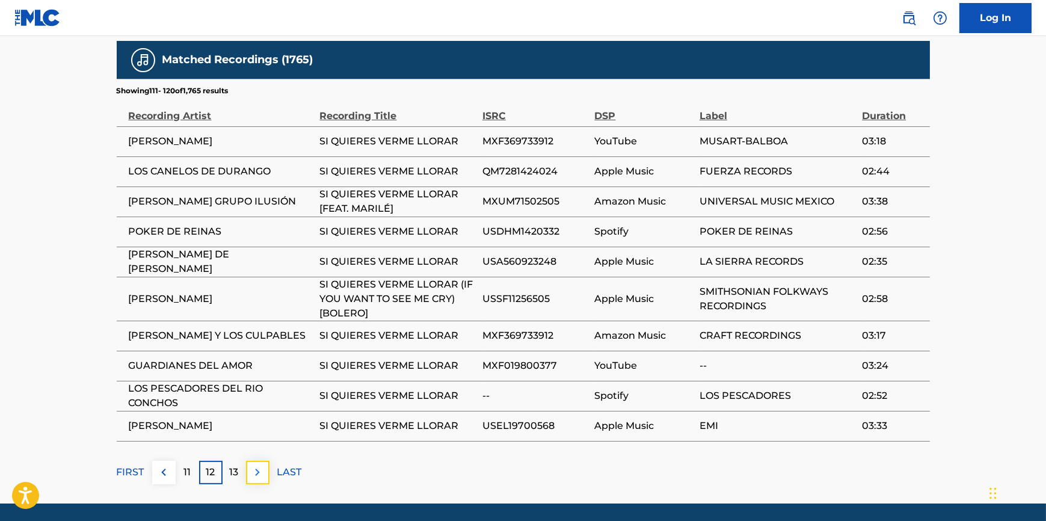
click at [253, 465] on img at bounding box center [257, 472] width 14 height 14
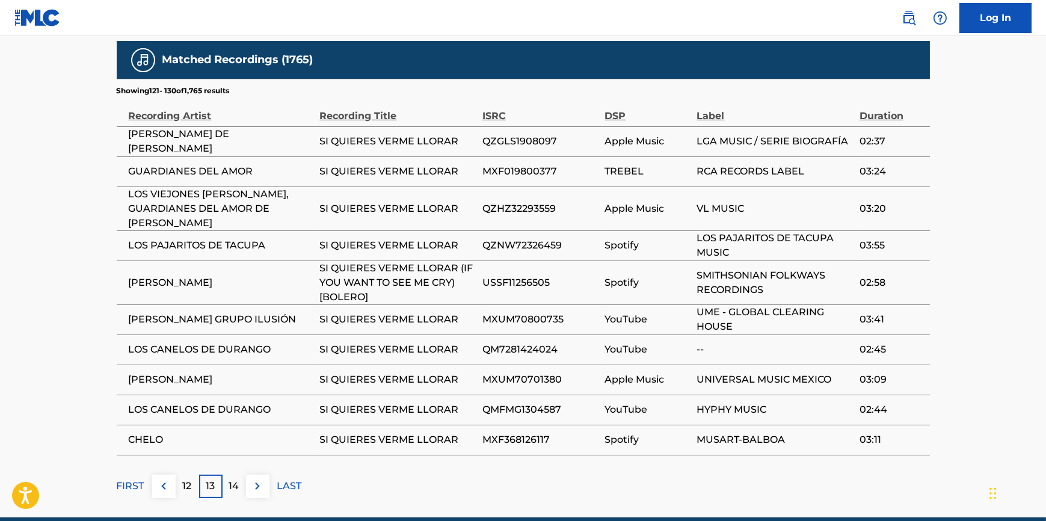
click at [253, 445] on div "Matched Recordings (1765) Showing 121 - 130 of 1,765 results Recording Artist R…" at bounding box center [524, 269] width 814 height 457
click at [257, 479] on img at bounding box center [257, 486] width 14 height 14
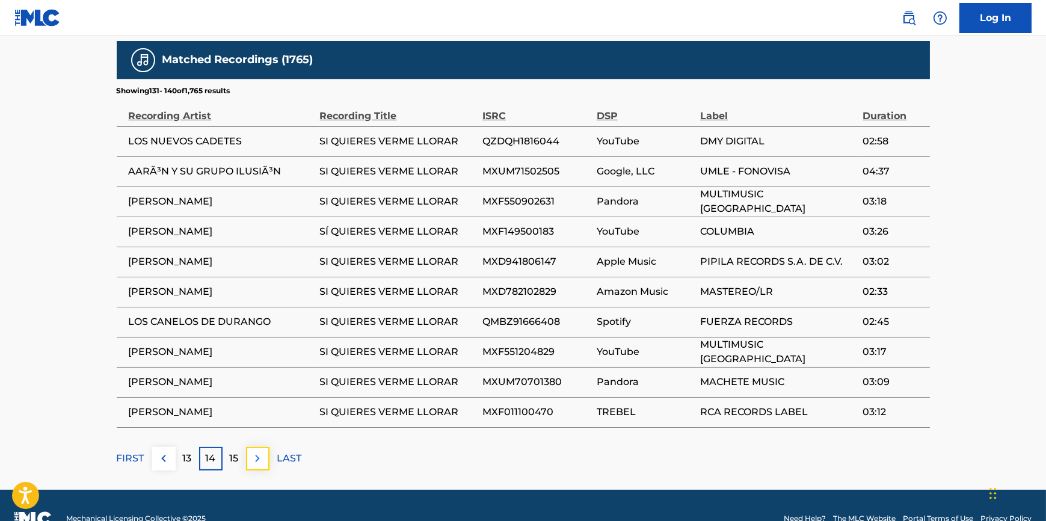
click at [261, 451] on img at bounding box center [257, 458] width 14 height 14
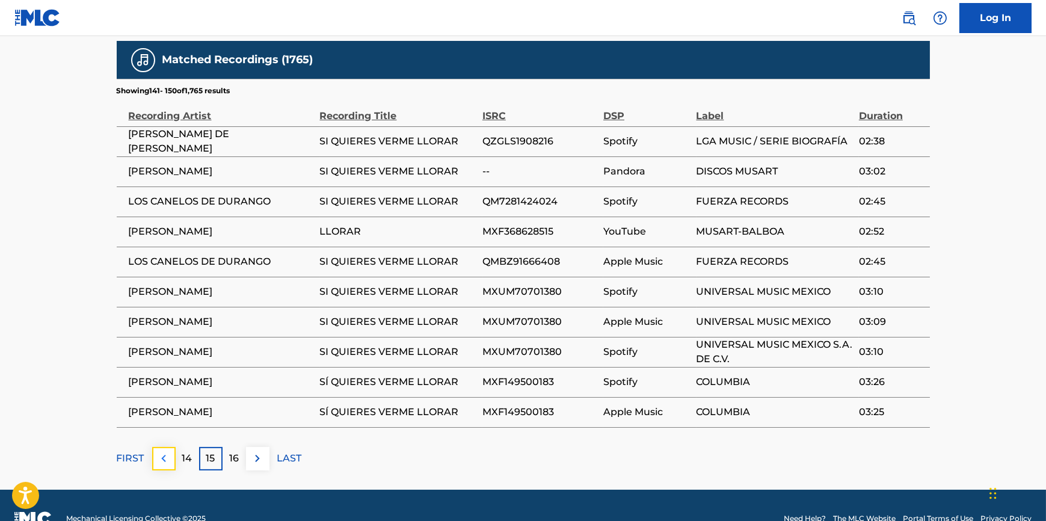
click at [165, 451] on img at bounding box center [163, 458] width 14 height 14
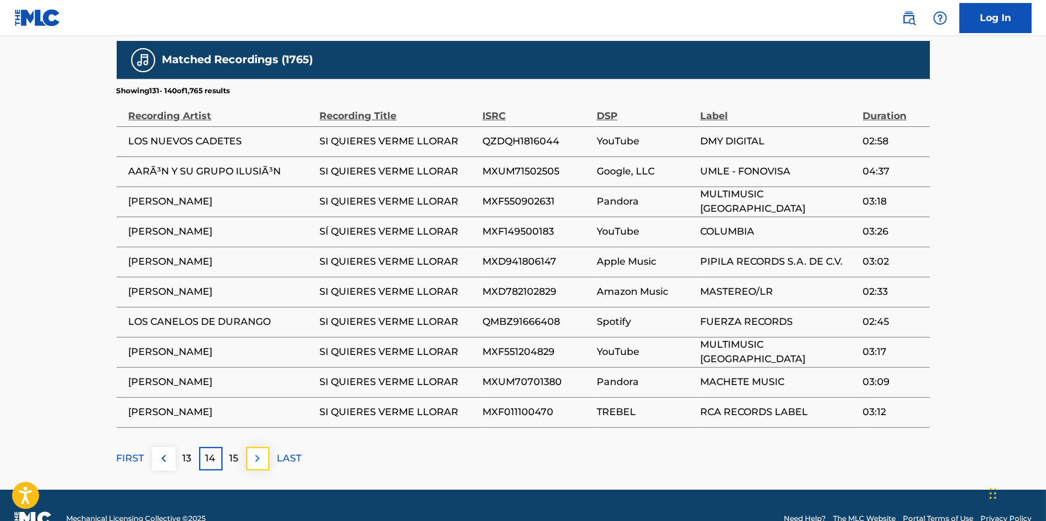
click at [255, 451] on img at bounding box center [257, 458] width 14 height 14
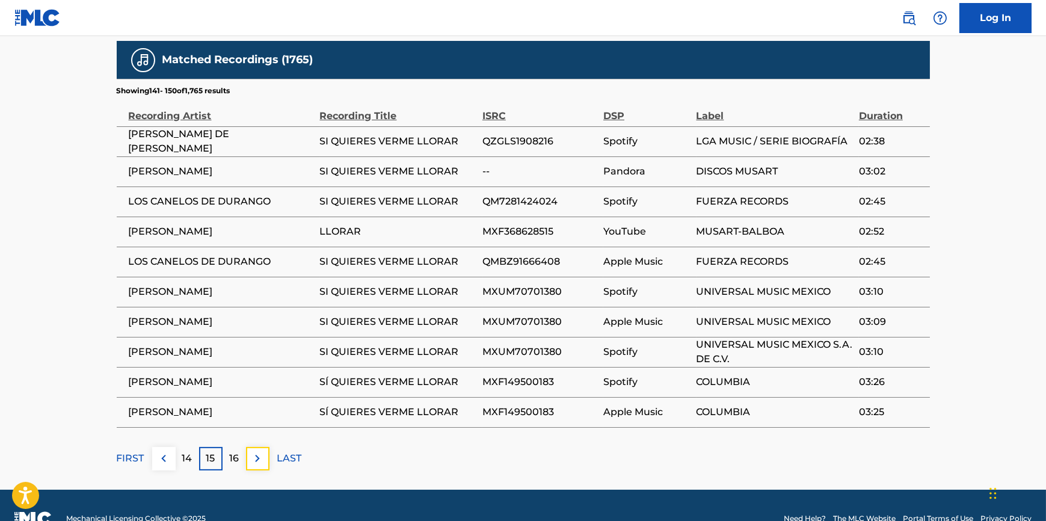
click at [255, 451] on img at bounding box center [257, 458] width 14 height 14
